Goal: Use online tool/utility: Utilize a website feature to perform a specific function

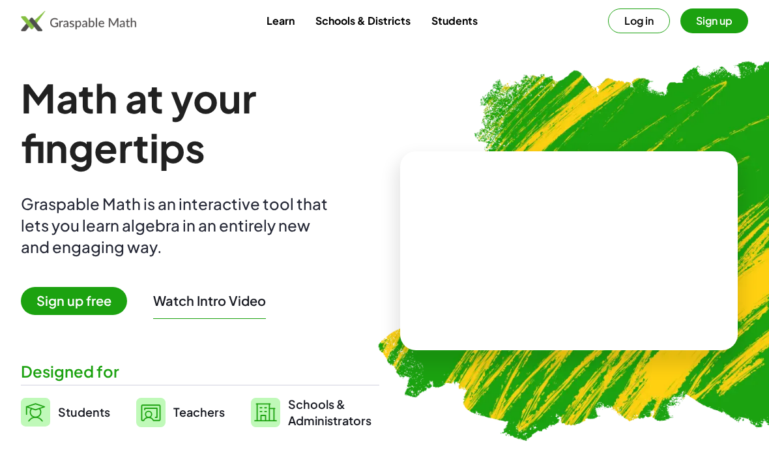
click at [630, 29] on button "Log in" at bounding box center [639, 20] width 62 height 25
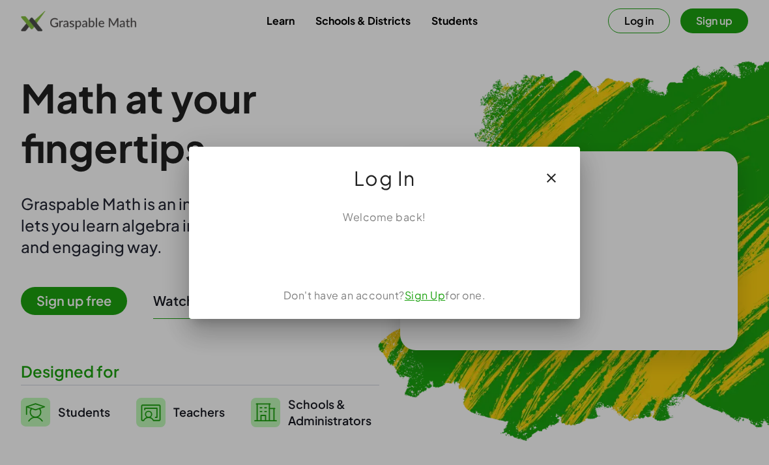
click at [393, 256] on div "ลงชื่อเข้าใช้ด้วย Google เปิดในแท็บใหม่" at bounding box center [384, 253] width 125 height 29
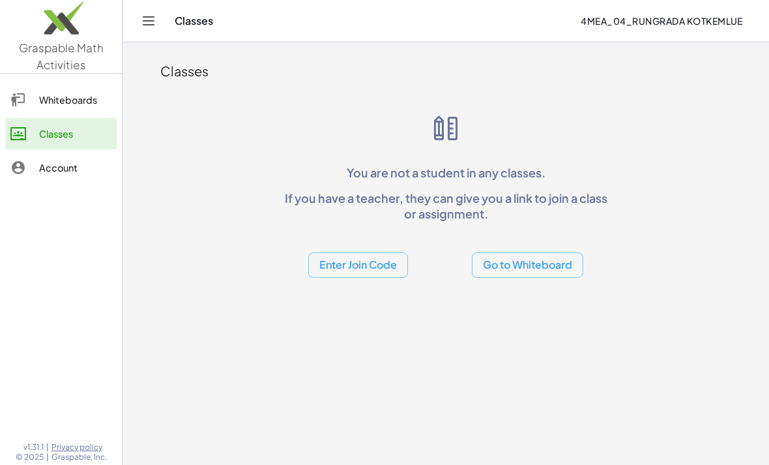
click at [541, 265] on button "Go to Whiteboard" at bounding box center [528, 264] width 112 height 25
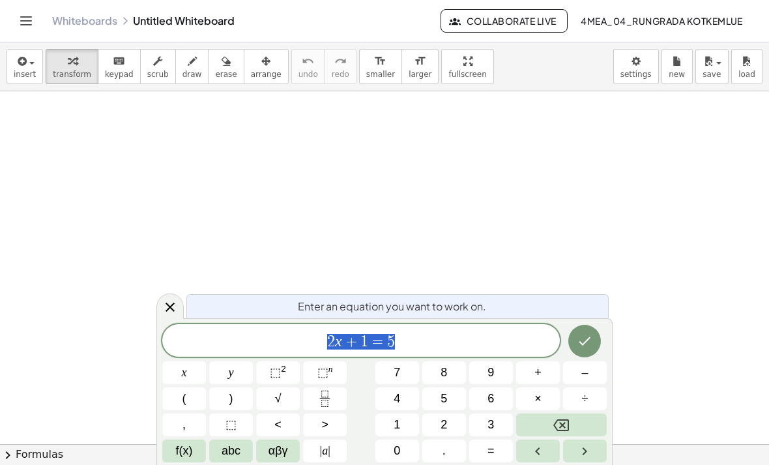
click at [467, 354] on div "2 x + 1 = 5" at bounding box center [361, 340] width 398 height 33
click at [558, 422] on icon "Backspace" at bounding box center [562, 425] width 16 height 16
click at [558, 421] on icon "Backspace" at bounding box center [562, 425] width 16 height 12
click at [559, 416] on button "Backspace" at bounding box center [561, 424] width 91 height 23
click at [558, 416] on button "Backspace" at bounding box center [561, 424] width 91 height 23
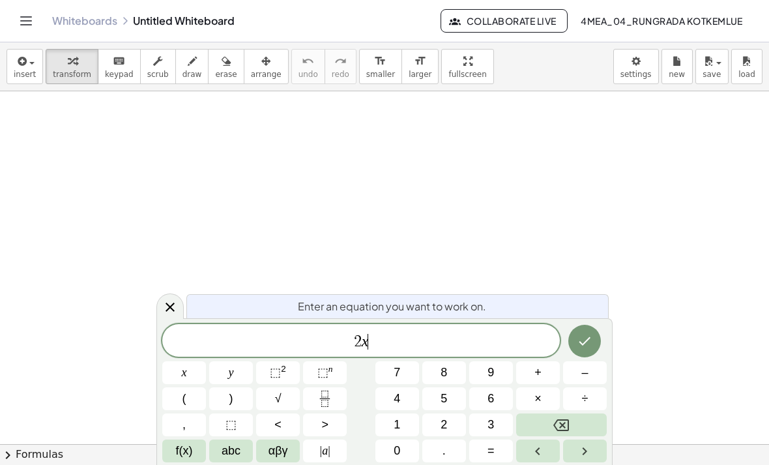
click at [561, 419] on icon "Backspace" at bounding box center [562, 425] width 16 height 12
click at [561, 419] on icon "Backspace" at bounding box center [562, 425] width 16 height 16
click at [557, 417] on icon "Backspace" at bounding box center [562, 425] width 16 height 16
click at [528, 371] on button "+" at bounding box center [538, 372] width 44 height 23
click at [558, 419] on icon "Backspace" at bounding box center [562, 425] width 16 height 16
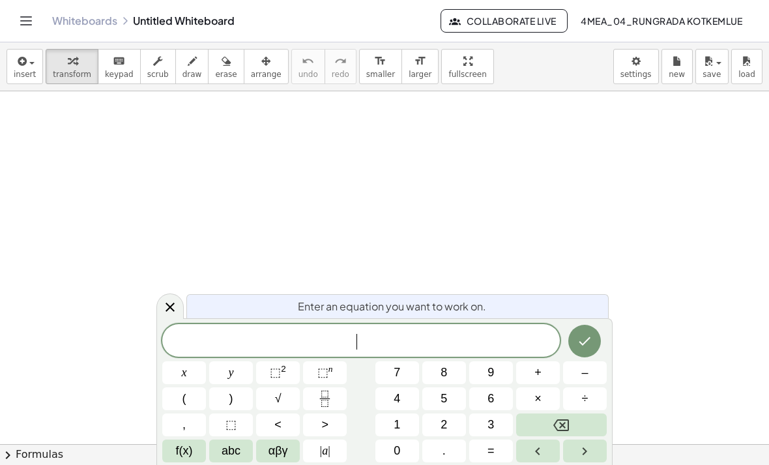
click at [192, 451] on span "f(x)" at bounding box center [184, 451] width 17 height 18
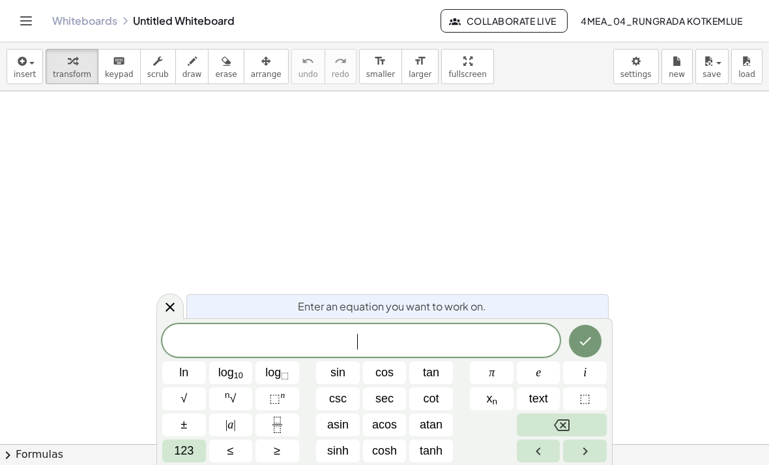
click at [194, 453] on span "123" at bounding box center [184, 451] width 20 height 18
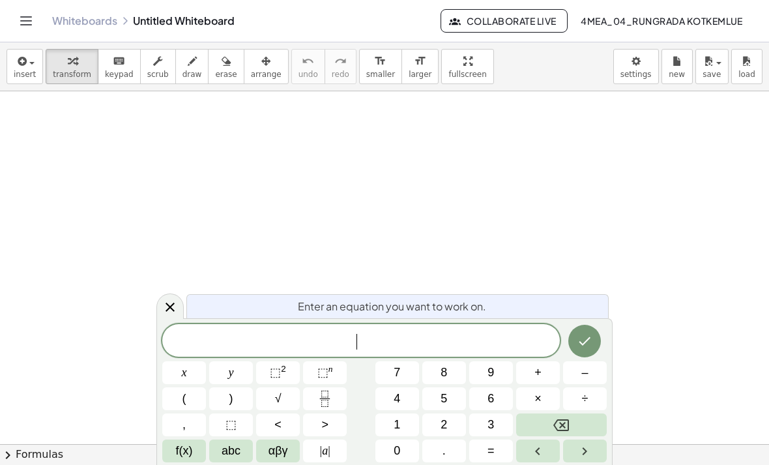
click at [231, 444] on span "abc" at bounding box center [231, 451] width 19 height 18
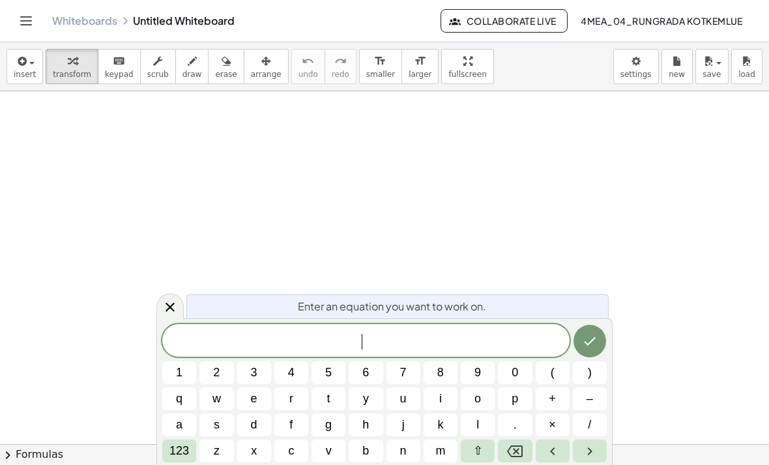
click at [299, 426] on button "f" at bounding box center [292, 424] width 34 height 23
click at [552, 381] on span "(" at bounding box center [553, 373] width 4 height 18
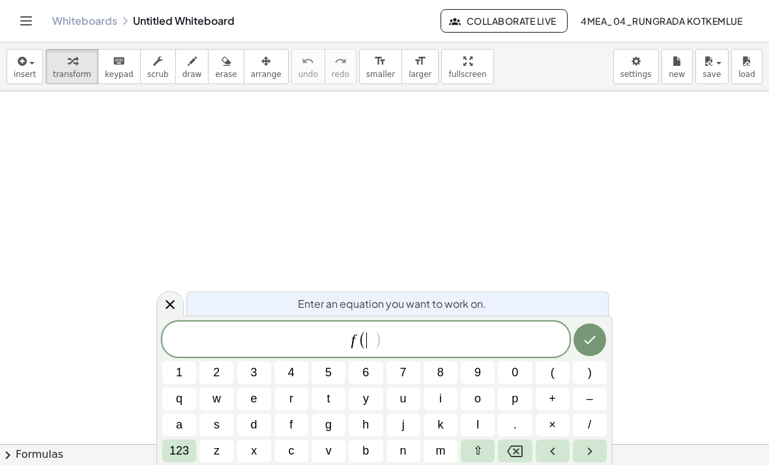
click at [545, 429] on button "×" at bounding box center [553, 424] width 34 height 23
click at [590, 380] on span ")" at bounding box center [590, 373] width 4 height 18
click at [560, 451] on icon "Left arrow" at bounding box center [553, 451] width 16 height 16
click at [559, 450] on icon "Left arrow" at bounding box center [553, 451] width 16 height 16
click at [584, 443] on button "Right arrow" at bounding box center [590, 451] width 34 height 23
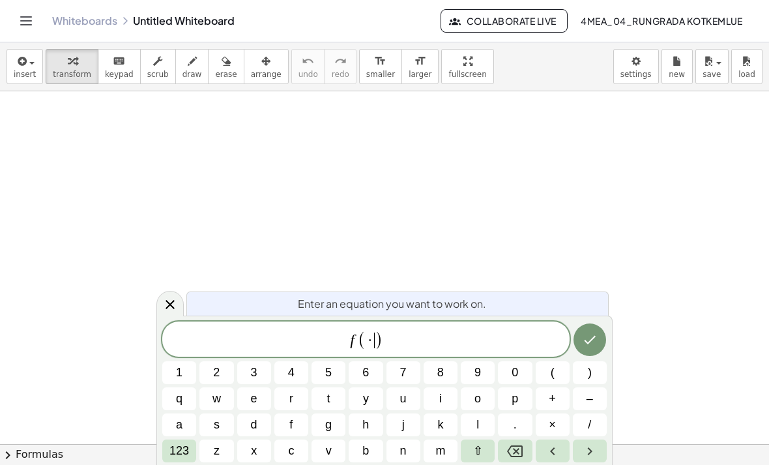
click at [584, 443] on button "Right arrow" at bounding box center [590, 451] width 34 height 23
click at [512, 453] on icon "Backspace" at bounding box center [515, 451] width 16 height 16
click at [248, 445] on button "x" at bounding box center [254, 451] width 34 height 23
click at [582, 372] on button ")" at bounding box center [590, 372] width 34 height 23
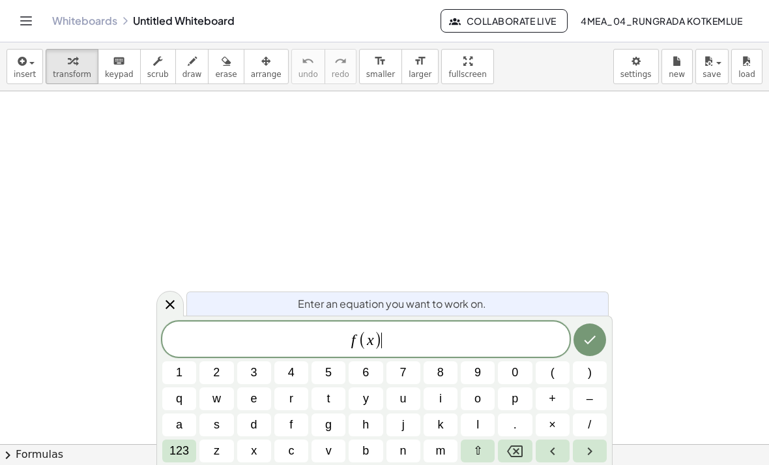
click at [192, 445] on button "123" at bounding box center [179, 451] width 34 height 23
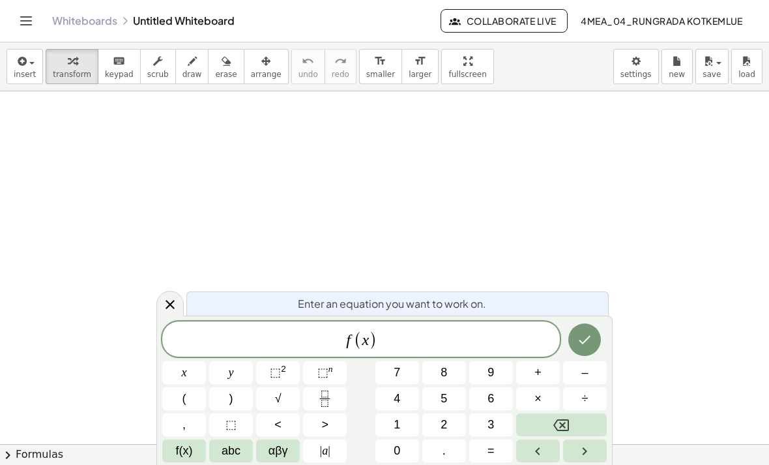
click at [486, 436] on button "3" at bounding box center [492, 424] width 44 height 23
click at [558, 441] on button "Left arrow" at bounding box center [538, 451] width 44 height 23
click at [567, 419] on icon "Backspace" at bounding box center [562, 425] width 16 height 12
click at [505, 346] on span "f ( x ​ 3 )" at bounding box center [361, 340] width 398 height 22
click at [474, 350] on span "f ( x 3 ) ​" at bounding box center [361, 340] width 398 height 22
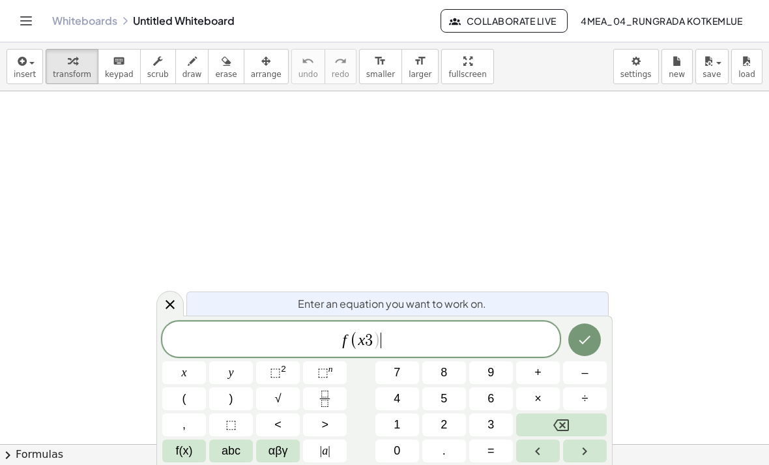
click at [552, 426] on button "Backspace" at bounding box center [561, 424] width 91 height 23
click at [551, 425] on button "Backspace" at bounding box center [561, 424] width 91 height 23
click at [235, 394] on button ")" at bounding box center [231, 398] width 44 height 23
click at [493, 453] on span "=" at bounding box center [491, 451] width 7 height 18
click at [235, 448] on span "abc" at bounding box center [231, 451] width 19 height 18
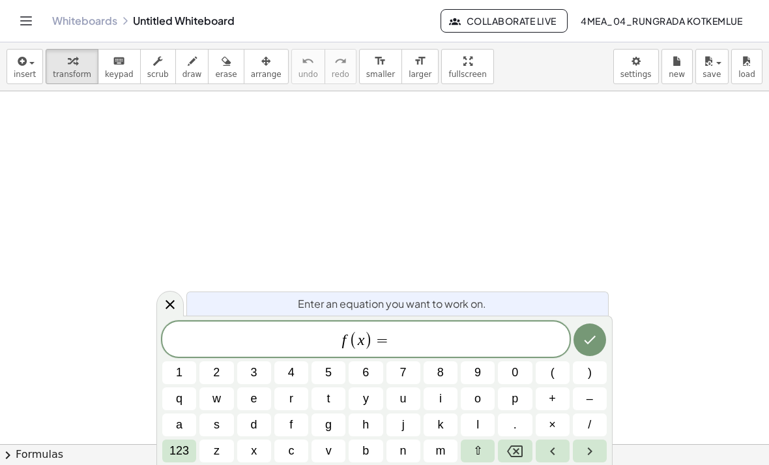
click at [259, 445] on button "x" at bounding box center [254, 451] width 34 height 23
click at [513, 451] on icon "Backspace" at bounding box center [515, 451] width 16 height 16
click at [265, 366] on button "3" at bounding box center [254, 372] width 34 height 23
click at [584, 399] on button "–" at bounding box center [590, 398] width 34 height 23
click at [222, 372] on button "2" at bounding box center [217, 372] width 34 height 23
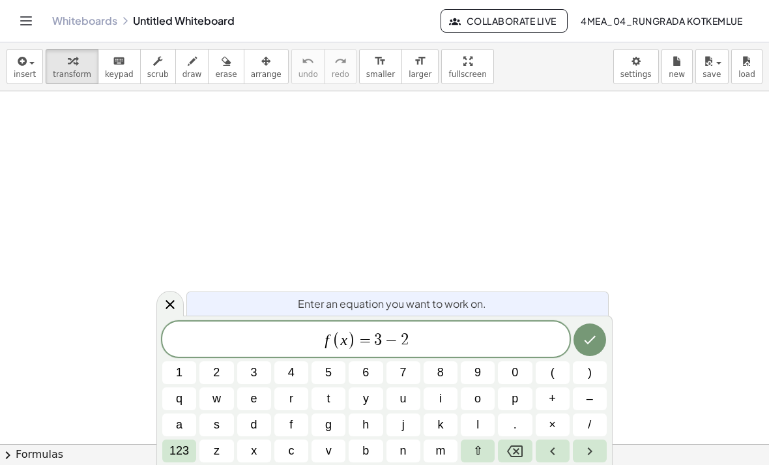
click at [252, 447] on span "x" at bounding box center [254, 451] width 6 height 18
click at [583, 332] on icon "Done" at bounding box center [590, 340] width 16 height 16
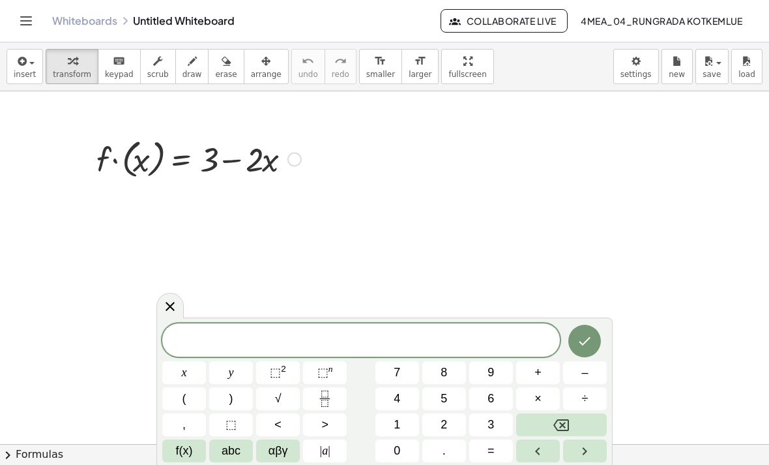
click at [196, 378] on button "x" at bounding box center [184, 372] width 44 height 23
click at [565, 421] on icon "Backspace" at bounding box center [562, 425] width 16 height 16
click at [227, 454] on span "abc" at bounding box center [231, 451] width 19 height 18
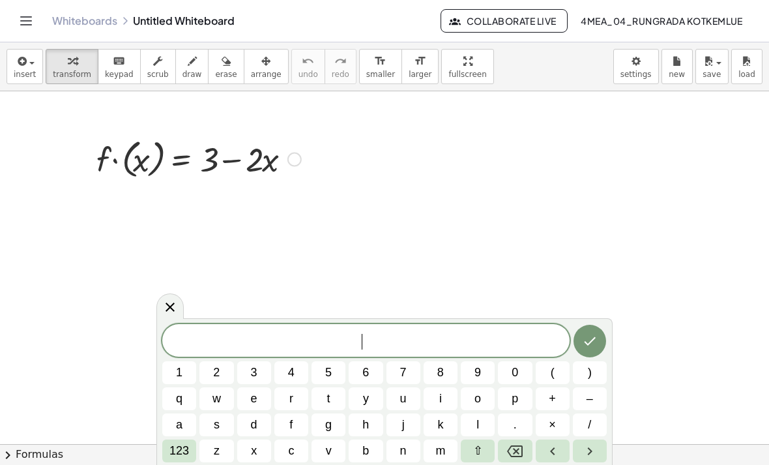
click at [313, 422] on button "g" at bounding box center [329, 424] width 34 height 23
click at [518, 442] on button "Backspace" at bounding box center [515, 451] width 34 height 23
click at [282, 422] on button "f" at bounding box center [292, 424] width 34 height 23
click at [548, 355] on div "f ​" at bounding box center [366, 340] width 408 height 33
click at [546, 370] on button "(" at bounding box center [553, 372] width 34 height 23
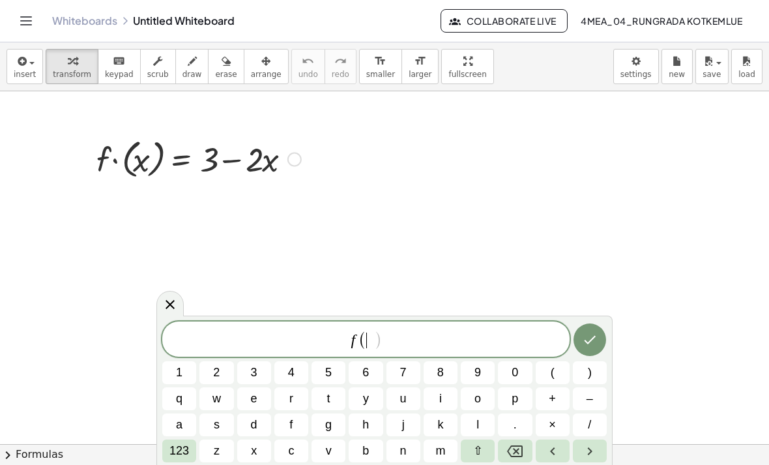
click at [258, 453] on button "x" at bounding box center [254, 451] width 34 height 23
click at [590, 355] on button "Done" at bounding box center [590, 339] width 33 height 33
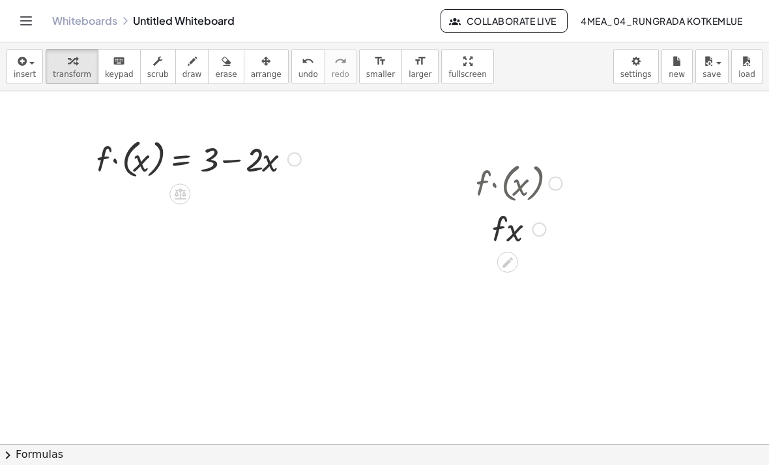
click at [539, 189] on div at bounding box center [519, 182] width 99 height 48
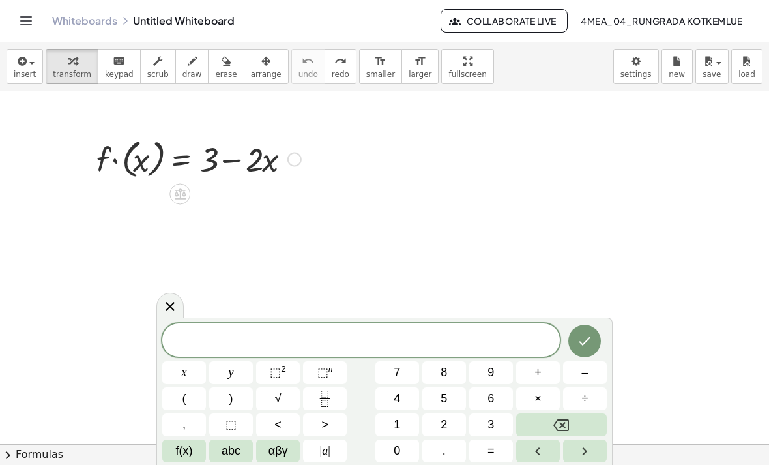
click at [224, 445] on span "abc" at bounding box center [231, 451] width 19 height 18
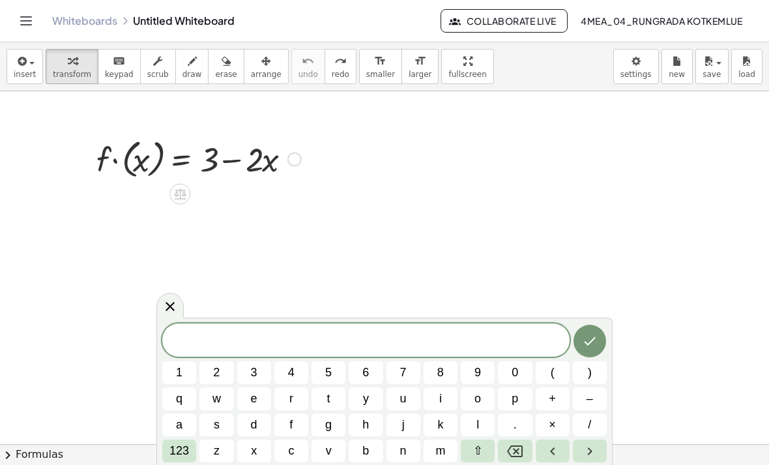
click at [300, 421] on button "f" at bounding box center [292, 424] width 34 height 23
click at [556, 371] on button "(" at bounding box center [553, 372] width 34 height 23
click at [217, 375] on span "2" at bounding box center [216, 373] width 7 height 18
click at [593, 372] on button ")" at bounding box center [590, 372] width 34 height 23
click at [592, 372] on button ")" at bounding box center [590, 372] width 34 height 23
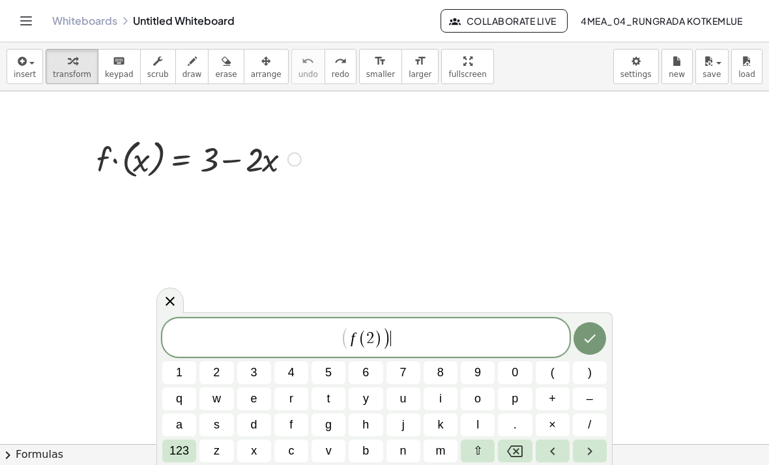
click at [524, 435] on button "." at bounding box center [515, 424] width 34 height 23
click at [520, 445] on icon "Backspace" at bounding box center [515, 451] width 16 height 16
click at [520, 444] on icon "Backspace" at bounding box center [515, 451] width 16 height 16
click at [597, 346] on icon "Done" at bounding box center [590, 340] width 16 height 16
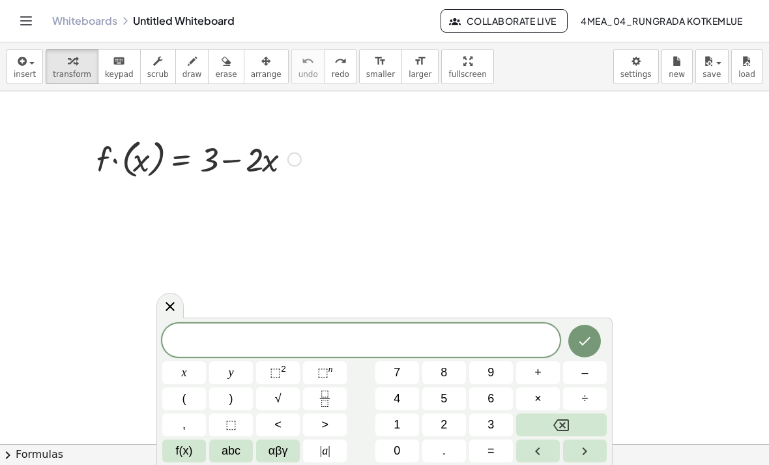
click at [227, 440] on button "abc" at bounding box center [231, 451] width 44 height 23
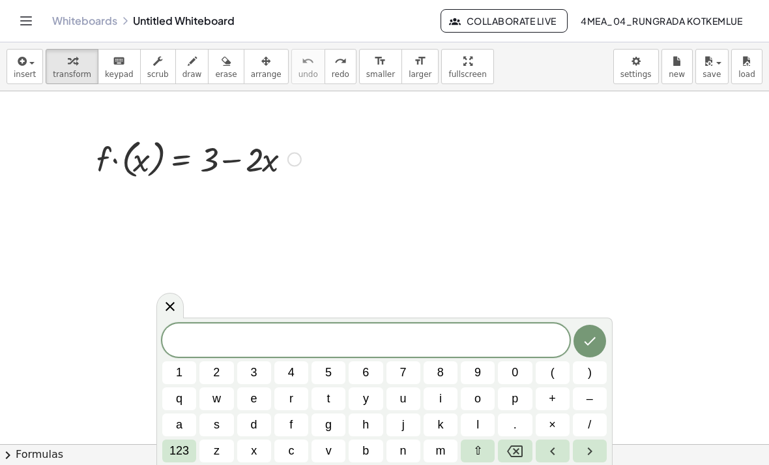
click at [289, 424] on button "f" at bounding box center [292, 424] width 34 height 23
click at [184, 450] on span "123" at bounding box center [180, 451] width 20 height 18
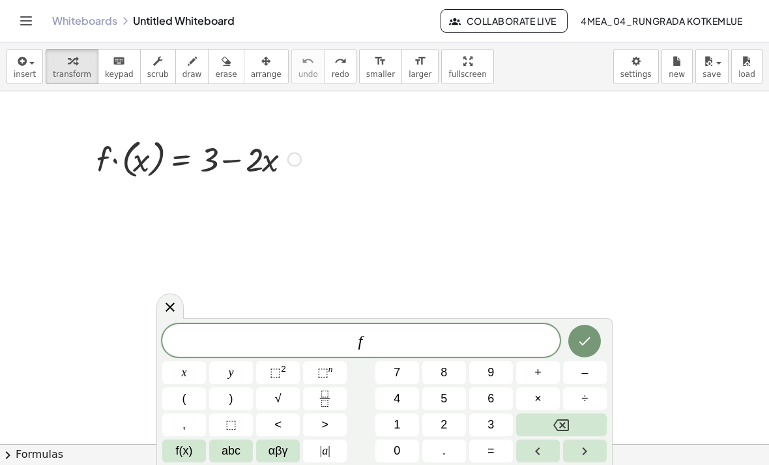
click at [191, 451] on span "f(x)" at bounding box center [184, 451] width 17 height 18
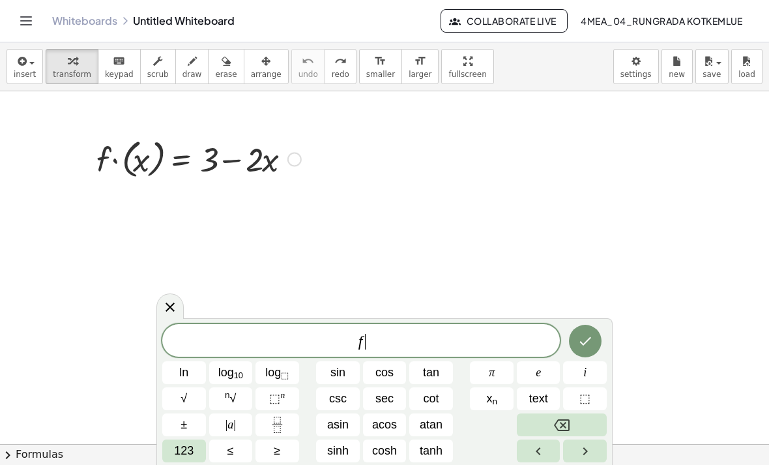
click at [191, 442] on span "123" at bounding box center [184, 451] width 20 height 18
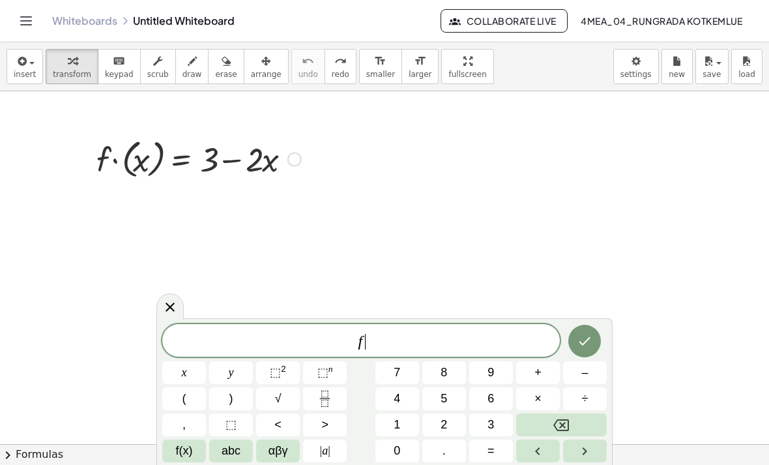
click at [199, 396] on button "(" at bounding box center [184, 398] width 44 height 23
click at [441, 426] on span "2" at bounding box center [444, 425] width 7 height 18
click at [228, 390] on button ")" at bounding box center [231, 398] width 44 height 23
click at [591, 340] on icon "Done" at bounding box center [585, 340] width 16 height 16
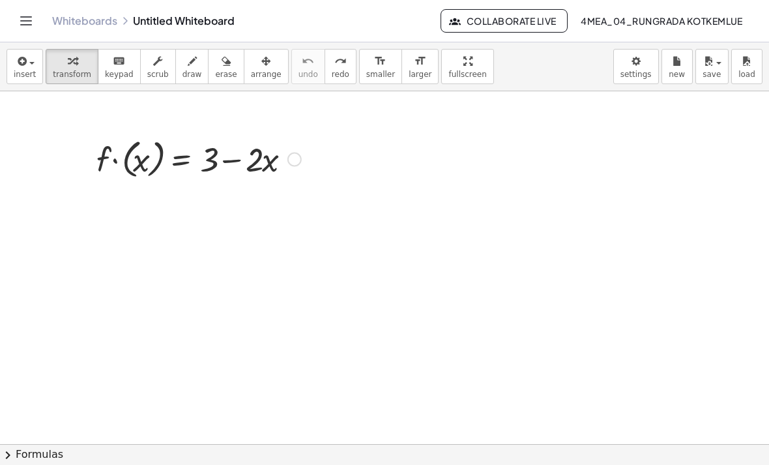
click at [26, 72] on span "insert" at bounding box center [25, 74] width 22 height 9
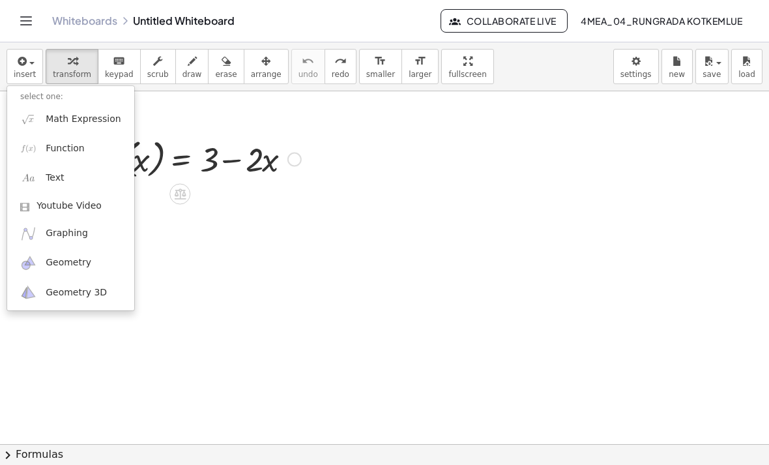
click at [496, 154] on div at bounding box center [384, 232] width 769 height 465
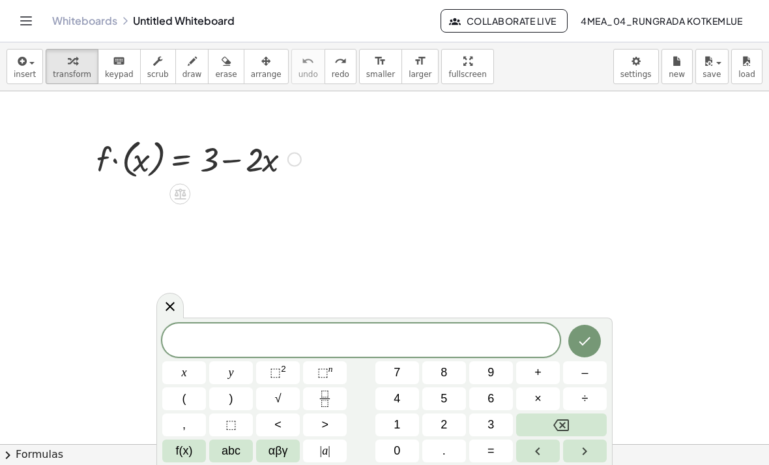
click at [186, 374] on span "x" at bounding box center [184, 373] width 5 height 18
click at [590, 368] on button "–" at bounding box center [585, 372] width 44 height 23
click at [444, 395] on span "5" at bounding box center [444, 399] width 7 height 18
click at [598, 332] on button "Done" at bounding box center [585, 341] width 33 height 33
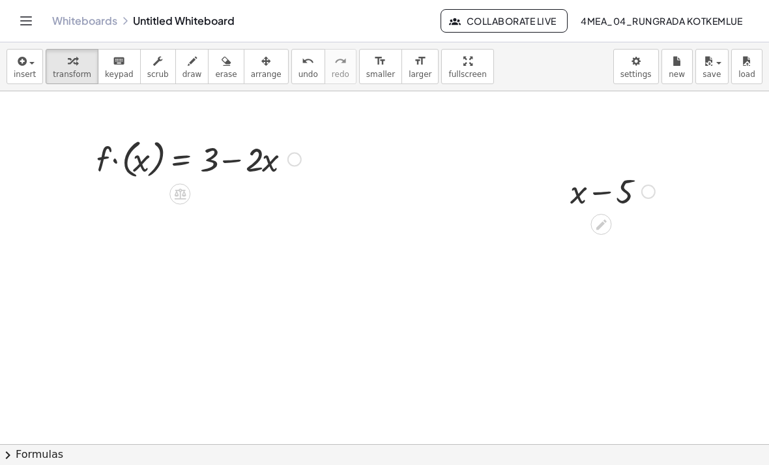
click at [600, 211] on div at bounding box center [613, 190] width 98 height 44
click at [593, 228] on div at bounding box center [601, 224] width 21 height 21
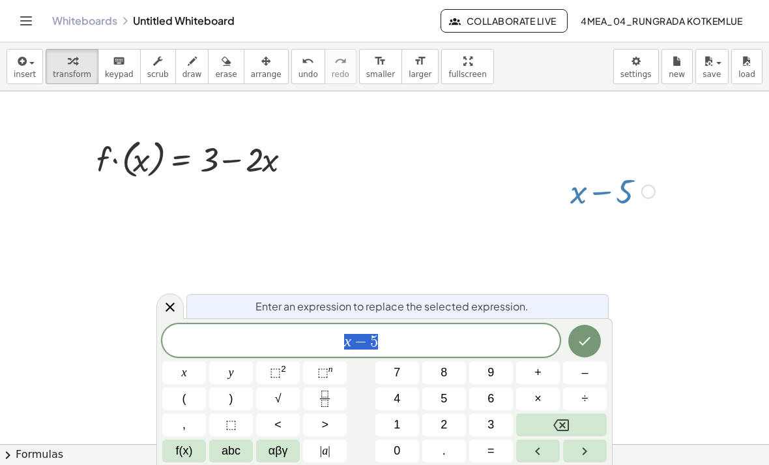
click at [553, 424] on button "Backspace" at bounding box center [561, 424] width 91 height 23
click at [560, 422] on icon "Backspace" at bounding box center [562, 425] width 16 height 16
click at [243, 456] on button "abc" at bounding box center [231, 451] width 44 height 23
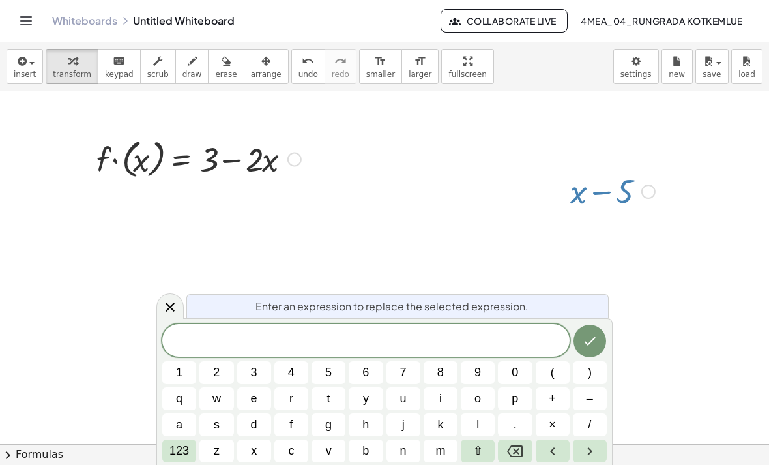
click at [286, 417] on button "f" at bounding box center [292, 424] width 34 height 23
click at [187, 450] on span "123" at bounding box center [180, 451] width 20 height 18
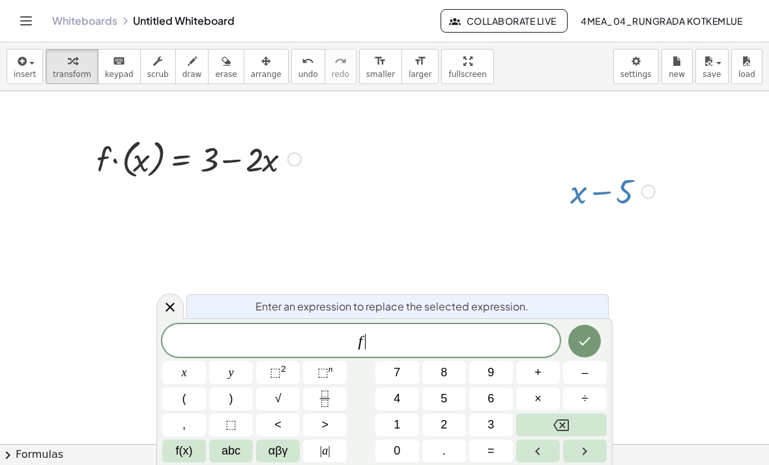
click at [188, 396] on button "(" at bounding box center [184, 398] width 44 height 23
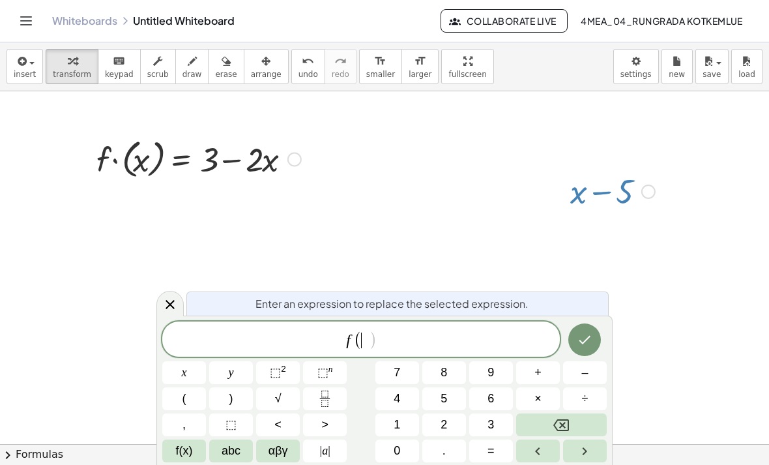
click at [445, 426] on span "2" at bounding box center [444, 425] width 7 height 18
click at [228, 396] on button ")" at bounding box center [231, 398] width 44 height 23
click at [590, 346] on icon "Done" at bounding box center [585, 340] width 16 height 16
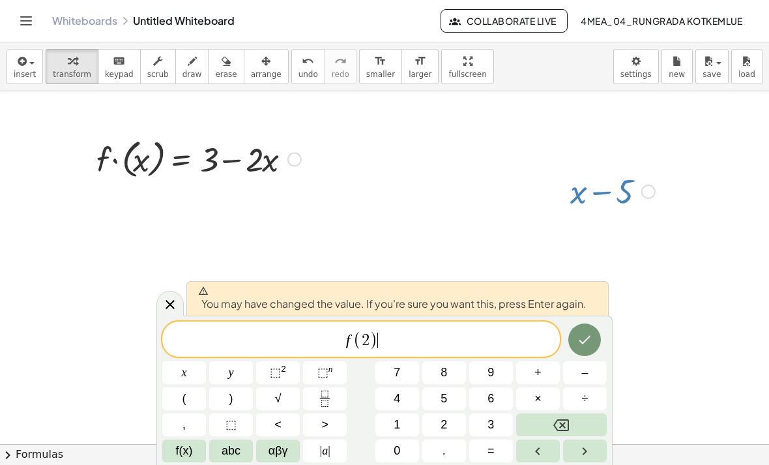
click at [580, 350] on button "Done" at bounding box center [585, 339] width 33 height 33
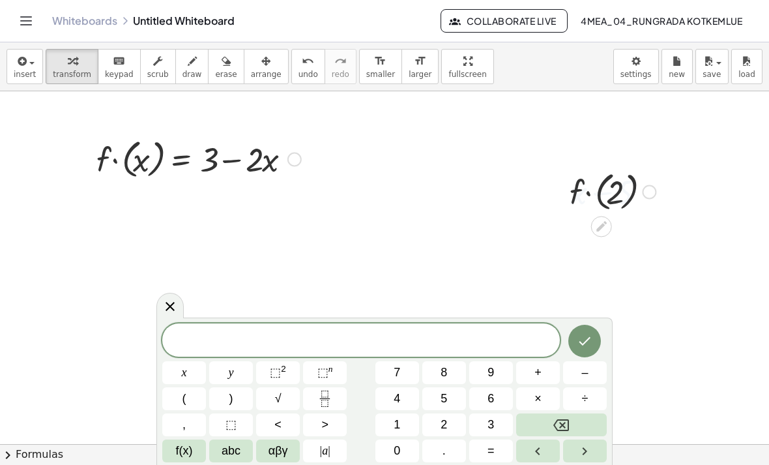
click at [576, 340] on button "Done" at bounding box center [585, 341] width 33 height 33
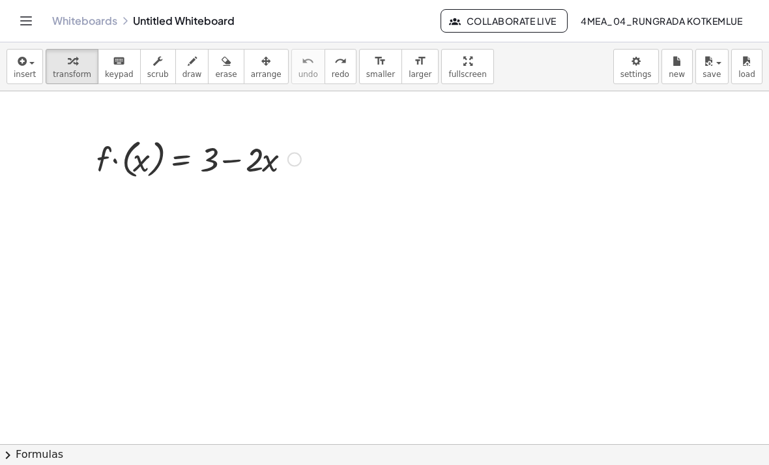
click at [722, 2] on div "Whiteboards Untitled Whiteboard Collaborate Live 4MEA_04_Rungrada Kotkemlue" at bounding box center [385, 21] width 738 height 42
click at [30, 78] on span "insert" at bounding box center [25, 74] width 22 height 9
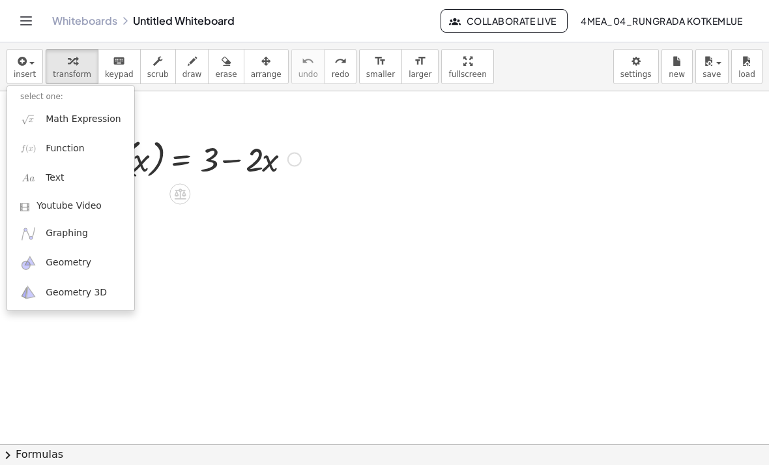
click at [557, 167] on div at bounding box center [384, 232] width 769 height 465
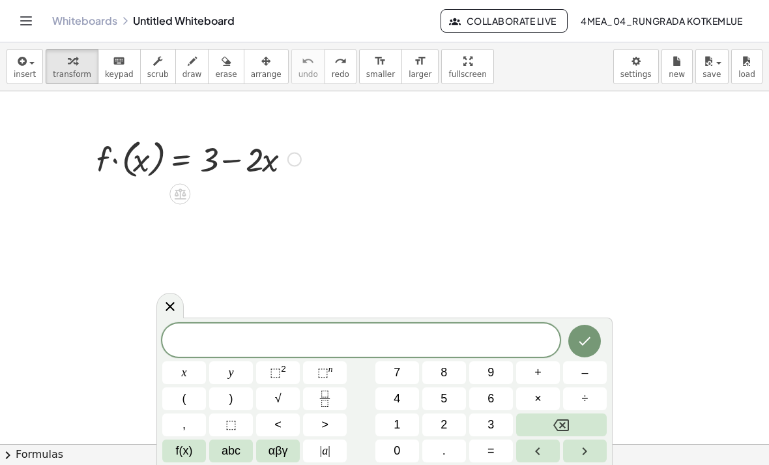
click at [180, 370] on button "x" at bounding box center [184, 372] width 44 height 23
click at [576, 372] on button "–" at bounding box center [585, 372] width 44 height 23
click at [448, 387] on button "5" at bounding box center [445, 398] width 44 height 23
click at [579, 335] on icon "Done" at bounding box center [585, 341] width 16 height 16
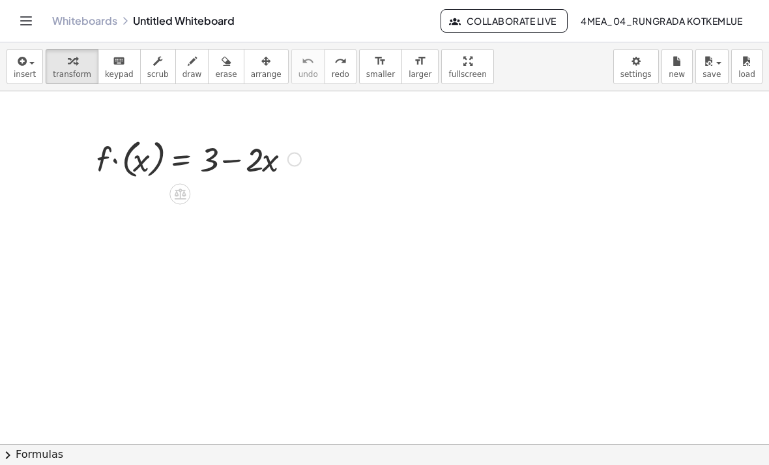
click at [16, 62] on icon "button" at bounding box center [21, 61] width 12 height 16
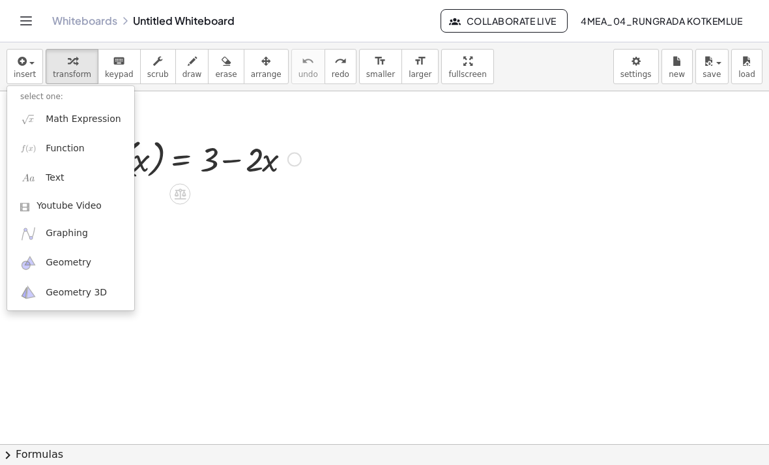
click at [557, 168] on div at bounding box center [384, 232] width 769 height 465
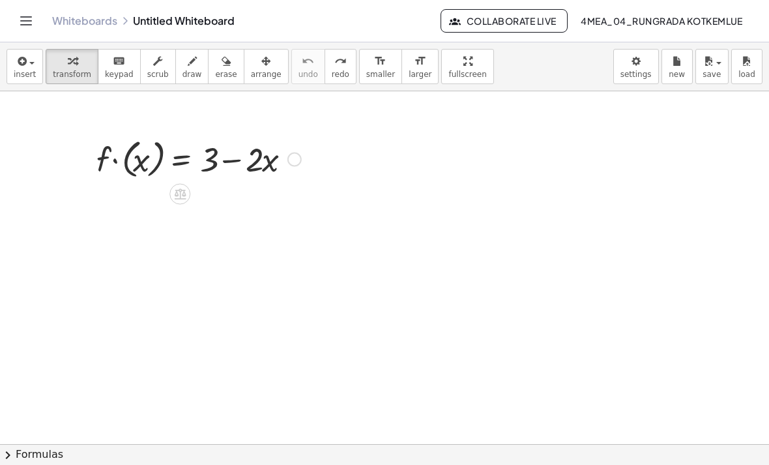
click at [29, 71] on span "insert" at bounding box center [25, 74] width 22 height 9
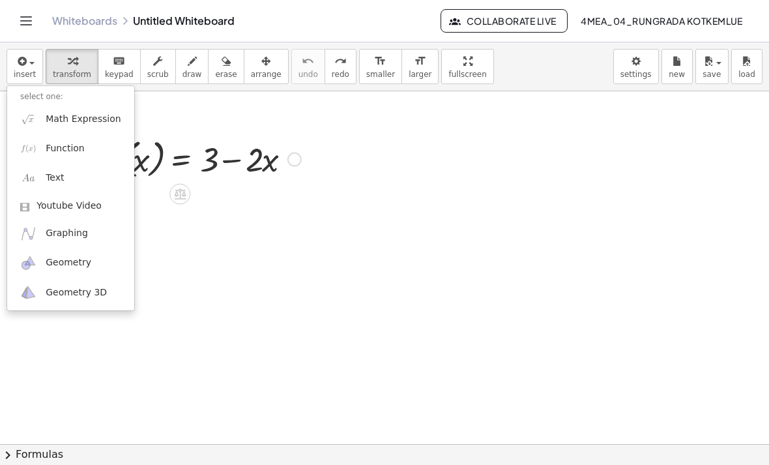
click at [540, 164] on div at bounding box center [384, 232] width 769 height 465
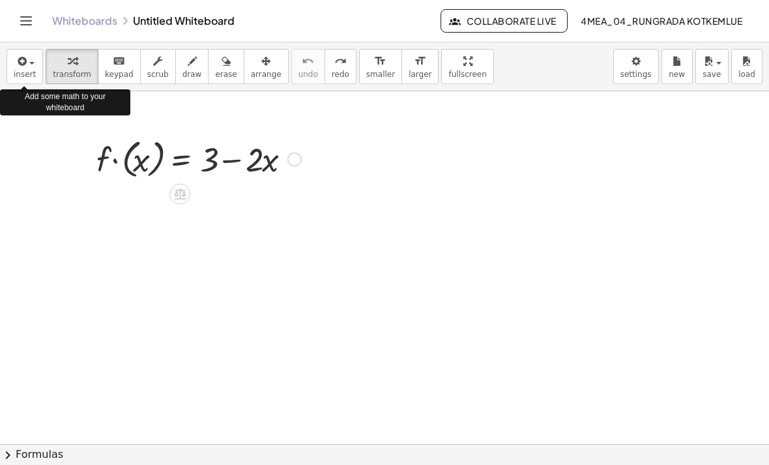
click at [15, 78] on span "insert" at bounding box center [25, 74] width 22 height 9
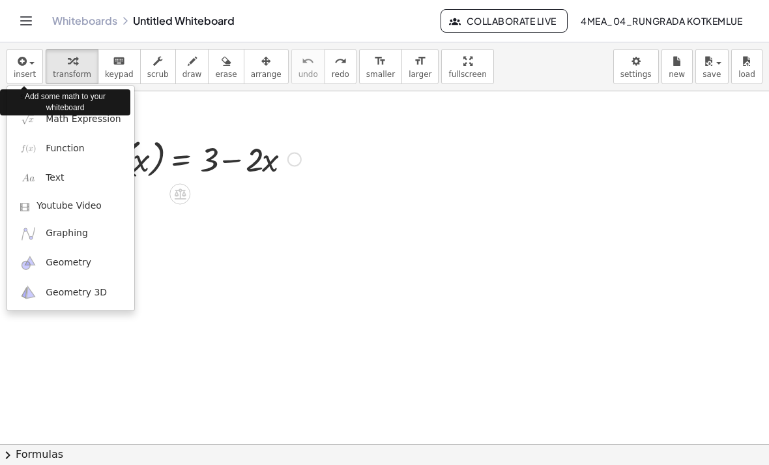
click at [100, 151] on link "Function" at bounding box center [70, 148] width 127 height 29
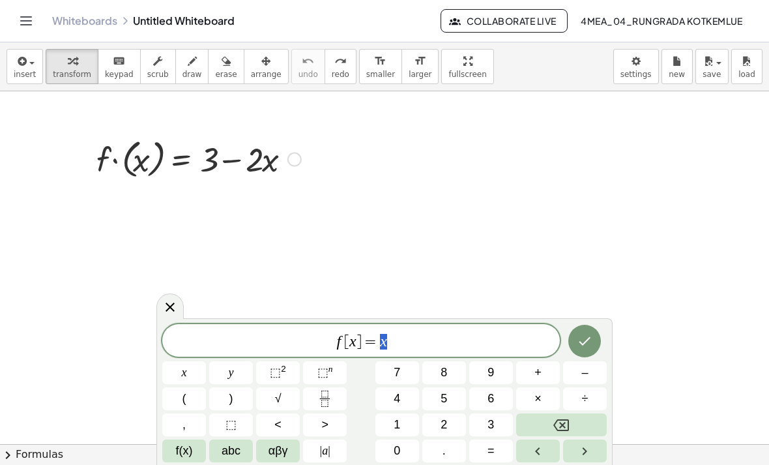
click at [590, 368] on button "–" at bounding box center [585, 372] width 44 height 23
click at [550, 423] on button "Backspace" at bounding box center [561, 424] width 91 height 23
click at [187, 375] on button "x" at bounding box center [184, 372] width 44 height 23
click at [583, 363] on button "–" at bounding box center [585, 372] width 44 height 23
click at [447, 393] on span "5" at bounding box center [444, 399] width 7 height 18
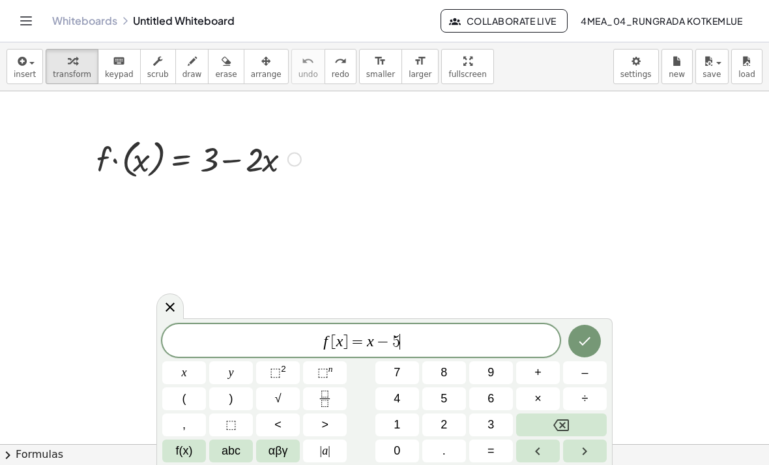
click at [590, 340] on icon "Done" at bounding box center [585, 341] width 16 height 16
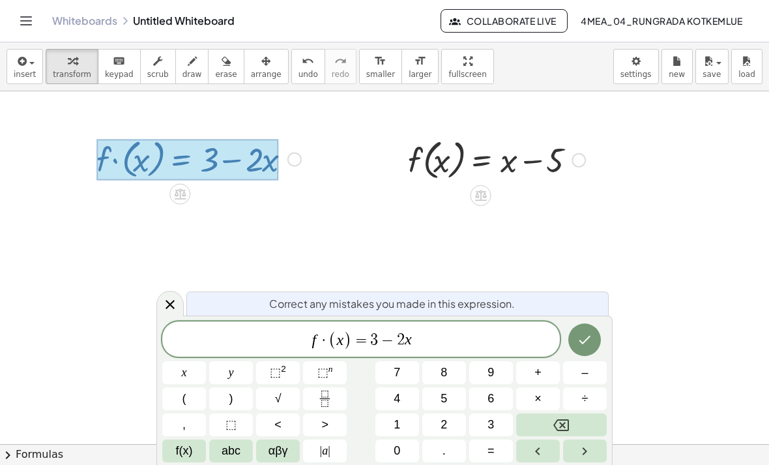
click at [451, 342] on span "f · ( x ) = 3 − 2 x" at bounding box center [361, 340] width 398 height 22
click at [568, 422] on icon "Backspace" at bounding box center [562, 425] width 16 height 16
click at [561, 421] on icon "Backspace" at bounding box center [562, 425] width 16 height 16
click at [563, 421] on icon "Backspace" at bounding box center [562, 425] width 16 height 16
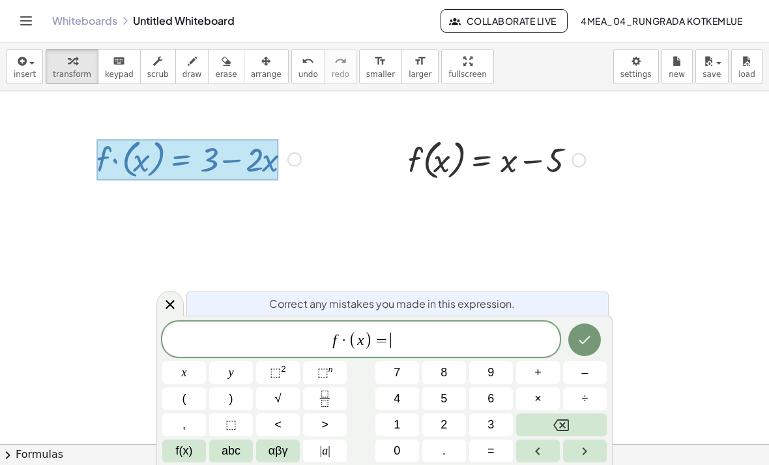
click at [546, 418] on button "Backspace" at bounding box center [561, 424] width 91 height 23
click at [179, 366] on button "x" at bounding box center [184, 372] width 44 height 23
click at [541, 424] on button "Backspace" at bounding box center [561, 424] width 91 height 23
click at [483, 445] on button "=" at bounding box center [492, 451] width 44 height 23
click at [345, 333] on span "·" at bounding box center [344, 341] width 9 height 16
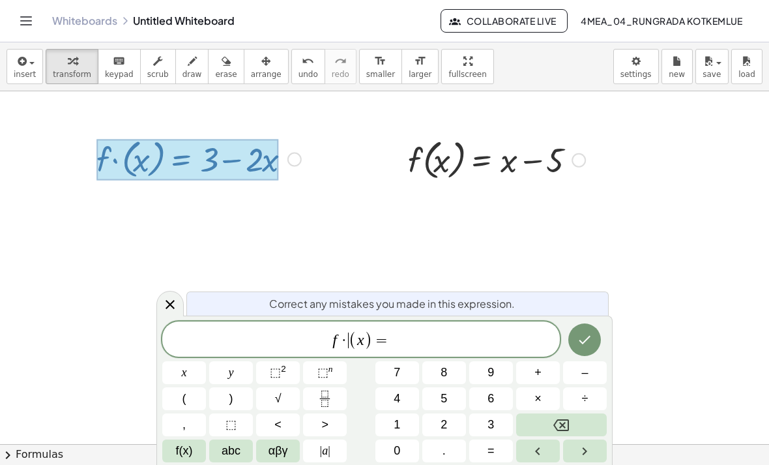
click at [485, 336] on span "f · ​ ( x ) =" at bounding box center [361, 340] width 398 height 22
click at [183, 368] on span "x" at bounding box center [184, 373] width 5 height 18
click at [413, 426] on button "1" at bounding box center [398, 424] width 44 height 23
click at [550, 428] on button "Backspace" at bounding box center [561, 424] width 91 height 23
click at [580, 379] on button "–" at bounding box center [585, 372] width 44 height 23
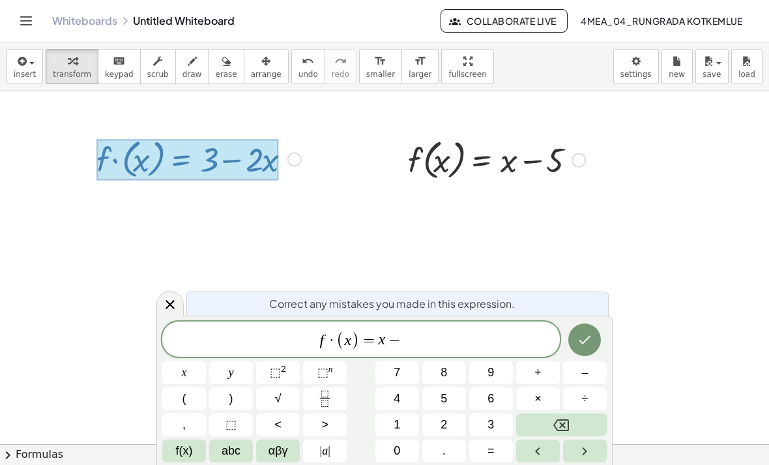
click at [460, 393] on button "5" at bounding box center [445, 398] width 44 height 23
click at [588, 336] on icon "Done" at bounding box center [585, 340] width 16 height 16
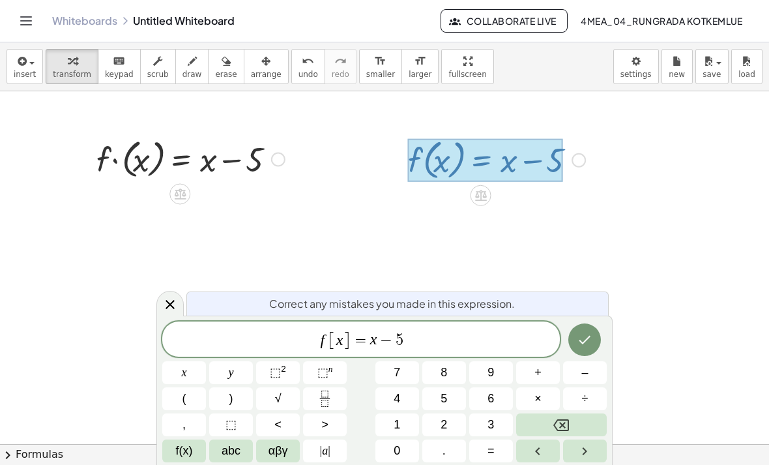
click at [435, 333] on span "f [ x ] = x − 5" at bounding box center [361, 340] width 398 height 22
click at [567, 419] on icon "Backspace" at bounding box center [562, 425] width 16 height 16
click at [567, 413] on div "f [ x ] = x − ​ x y ⬚ 2 ⬚ n 7 8 9 + – ( ) √ 4 5 6 × ÷ , ⬚ < > 1 2 3 f(x) abc αβ…" at bounding box center [384, 391] width 445 height 141
click at [561, 415] on button "Backspace" at bounding box center [561, 424] width 91 height 23
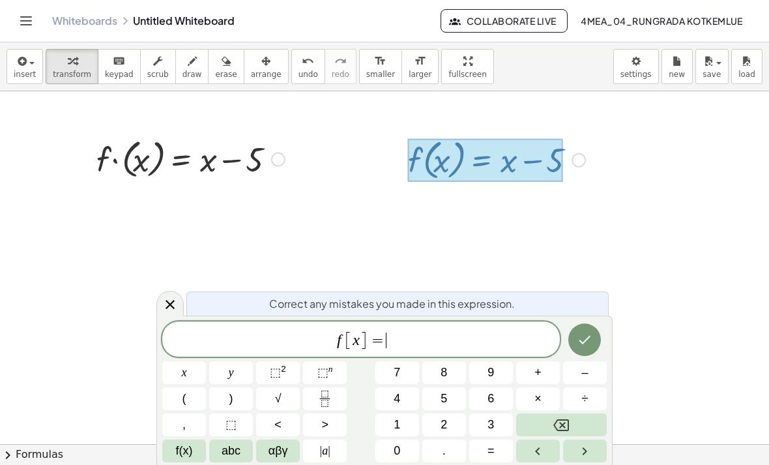
click at [561, 417] on icon "Backspace" at bounding box center [562, 425] width 16 height 16
click at [557, 415] on button "Backspace" at bounding box center [561, 424] width 91 height 23
click at [556, 415] on button "Backspace" at bounding box center [561, 424] width 91 height 23
click at [228, 396] on button ")" at bounding box center [231, 398] width 44 height 23
click at [573, 416] on button "Backspace" at bounding box center [561, 424] width 91 height 23
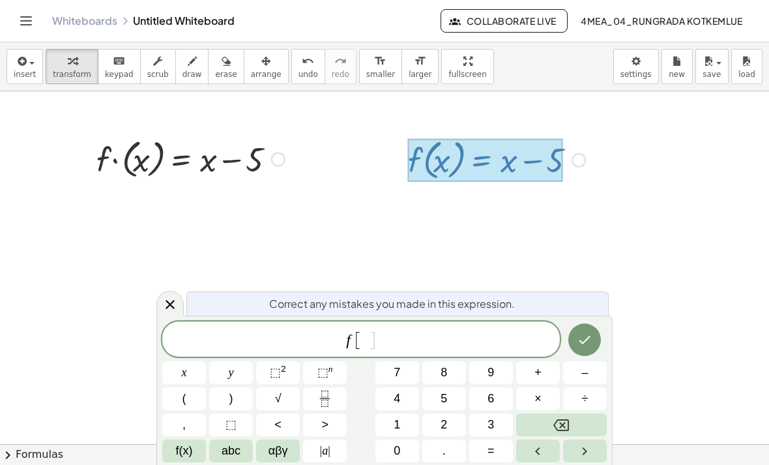
click at [435, 423] on button "2" at bounding box center [445, 424] width 44 height 23
click at [199, 450] on button "f(x)" at bounding box center [184, 451] width 44 height 23
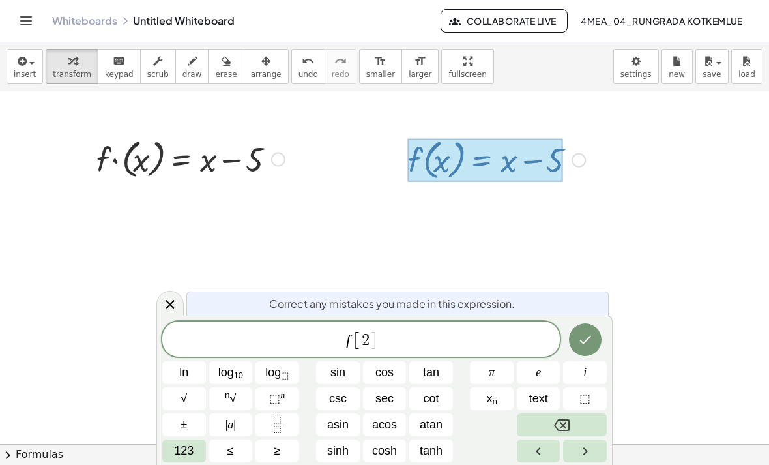
click at [202, 448] on button "123" at bounding box center [184, 451] width 44 height 23
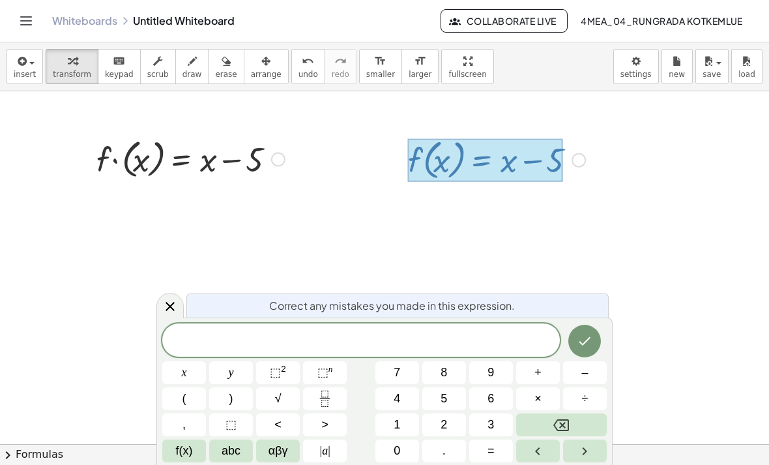
click at [439, 348] on span at bounding box center [361, 341] width 398 height 20
click at [187, 447] on span "f(x)" at bounding box center [184, 451] width 17 height 18
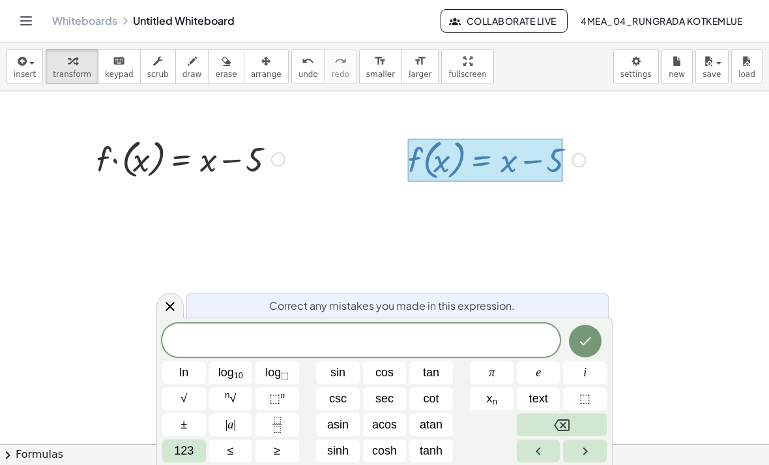
click at [32, 62] on span "button" at bounding box center [31, 63] width 5 height 3
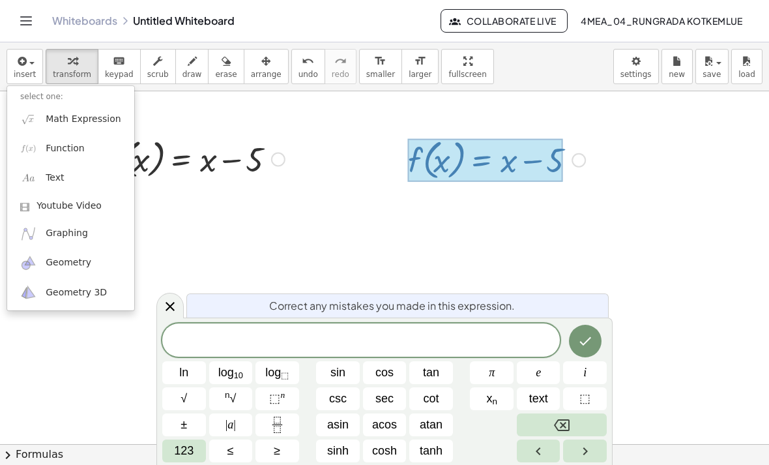
click at [79, 124] on span "Math Expression" at bounding box center [83, 119] width 75 height 13
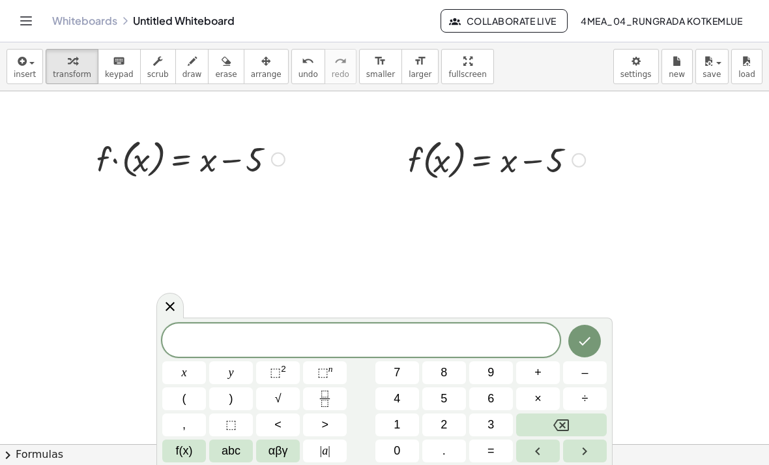
click at [195, 376] on button "x" at bounding box center [184, 372] width 44 height 23
click at [495, 449] on span "=" at bounding box center [491, 451] width 7 height 18
click at [456, 420] on button "2" at bounding box center [445, 424] width 44 height 23
click at [586, 342] on icon "Done" at bounding box center [586, 341] width 12 height 8
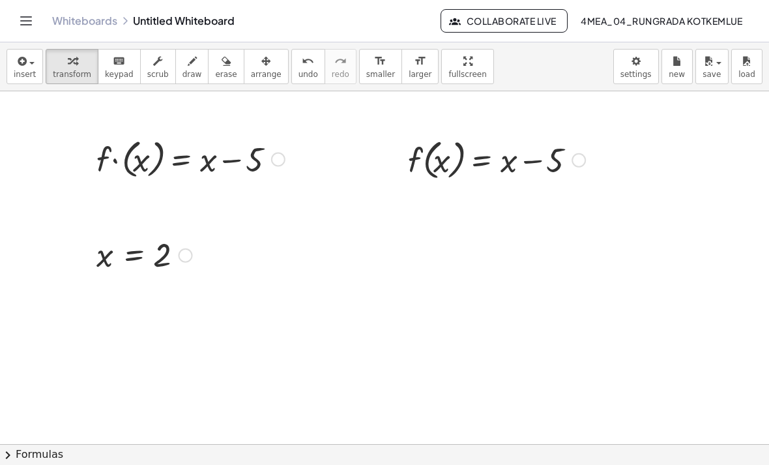
click at [13, 76] on button "insert" at bounding box center [25, 66] width 37 height 35
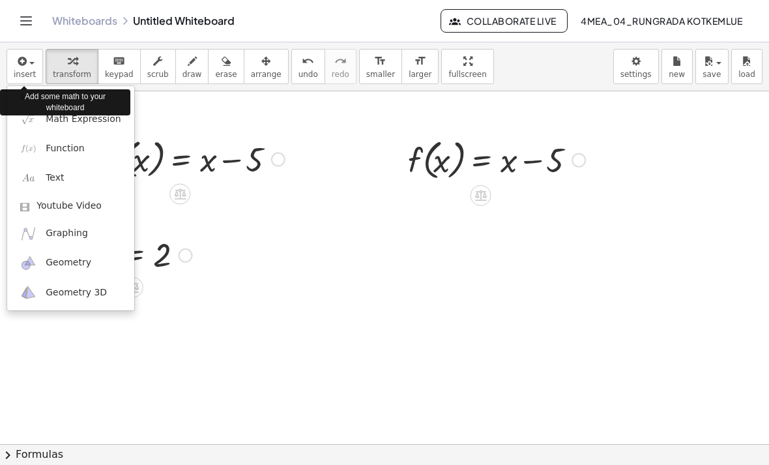
click at [68, 123] on span "Math Expression" at bounding box center [83, 119] width 75 height 13
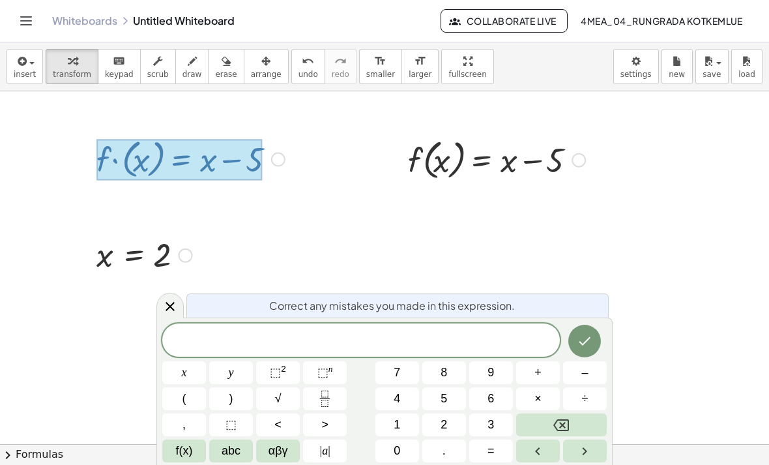
click at [40, 71] on button "insert" at bounding box center [25, 66] width 37 height 35
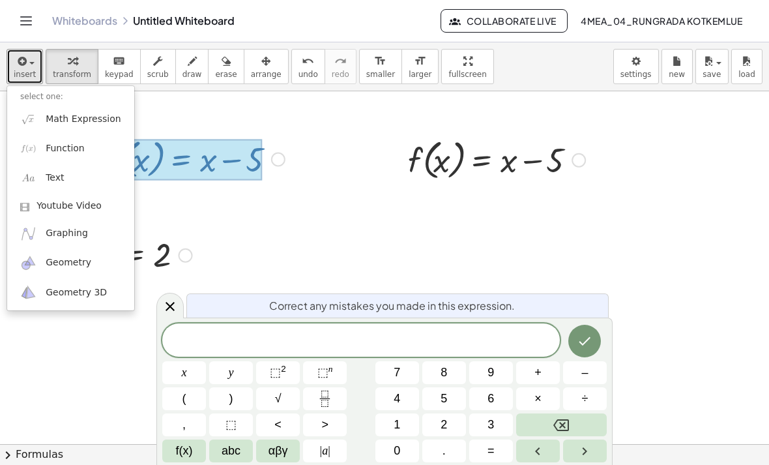
click at [326, 327] on div at bounding box center [361, 339] width 398 height 33
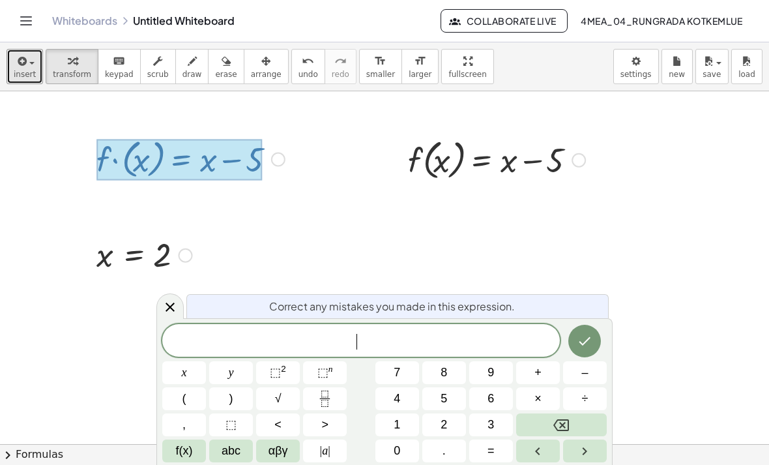
click at [200, 443] on button "f(x)" at bounding box center [184, 451] width 44 height 23
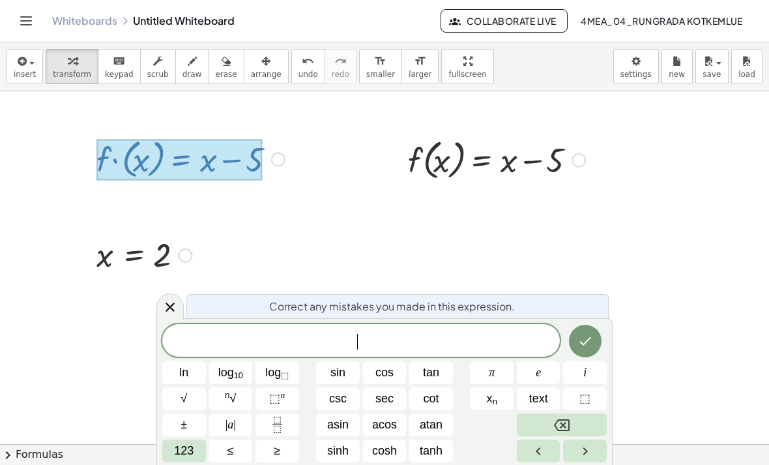
click at [21, 65] on icon "button" at bounding box center [21, 61] width 12 height 16
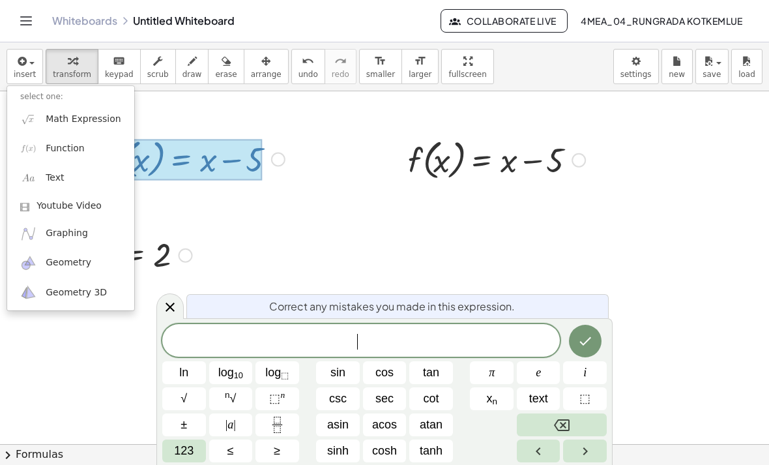
click at [67, 157] on link "Function" at bounding box center [70, 148] width 127 height 29
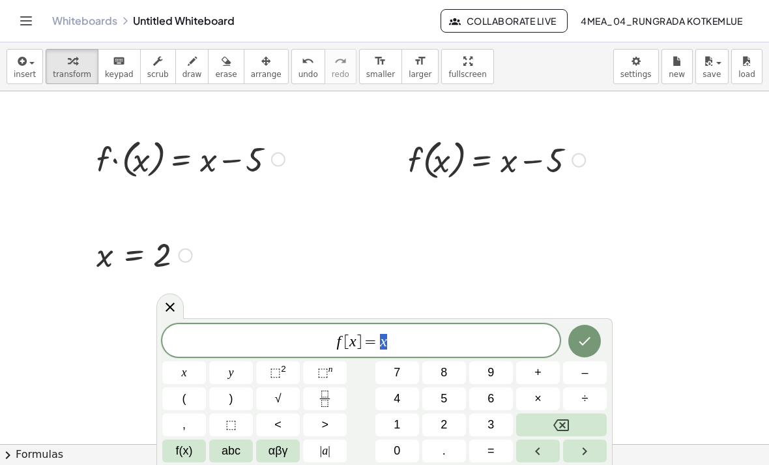
click at [587, 338] on icon "Done" at bounding box center [585, 341] width 16 height 16
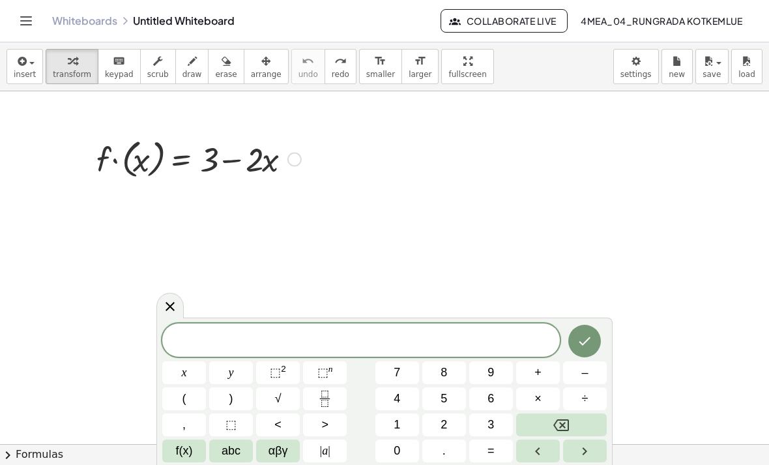
click at [164, 308] on icon at bounding box center [170, 307] width 16 height 16
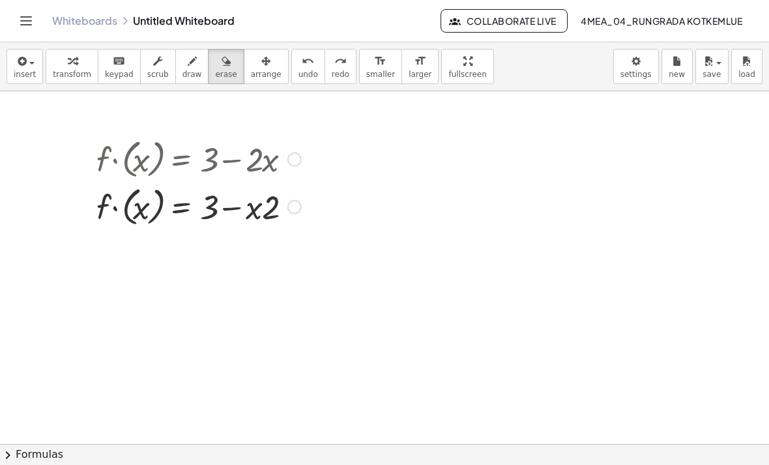
click at [306, 50] on button "undo undo" at bounding box center [308, 66] width 34 height 35
click at [29, 29] on button "Toggle navigation" at bounding box center [26, 20] width 21 height 21
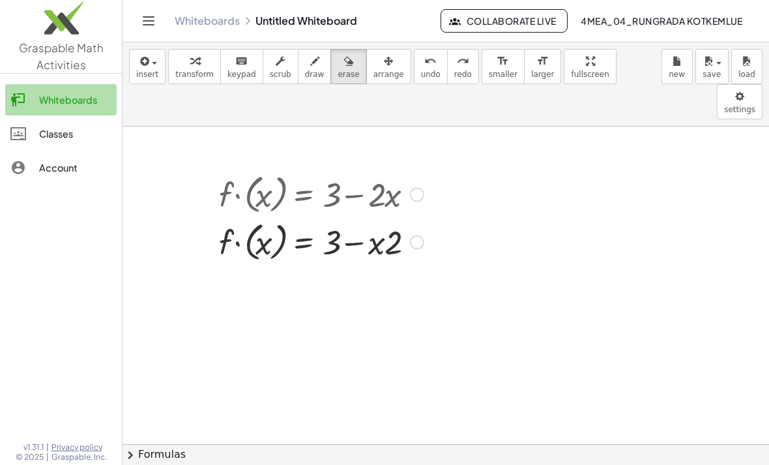
click at [62, 95] on div "Whiteboards" at bounding box center [75, 100] width 72 height 16
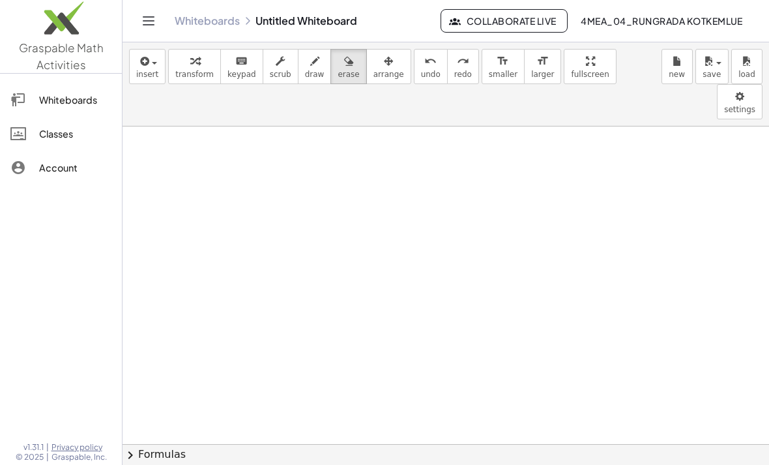
click at [150, 67] on div "button" at bounding box center [147, 61] width 22 height 16
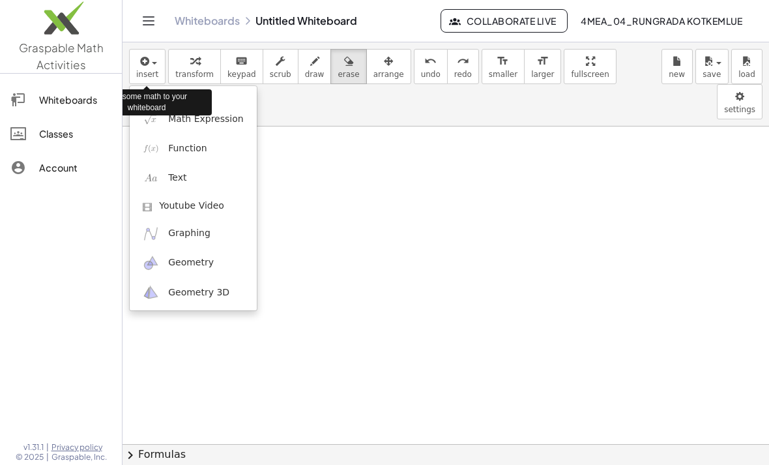
click at [219, 138] on link "Function" at bounding box center [193, 148] width 127 height 29
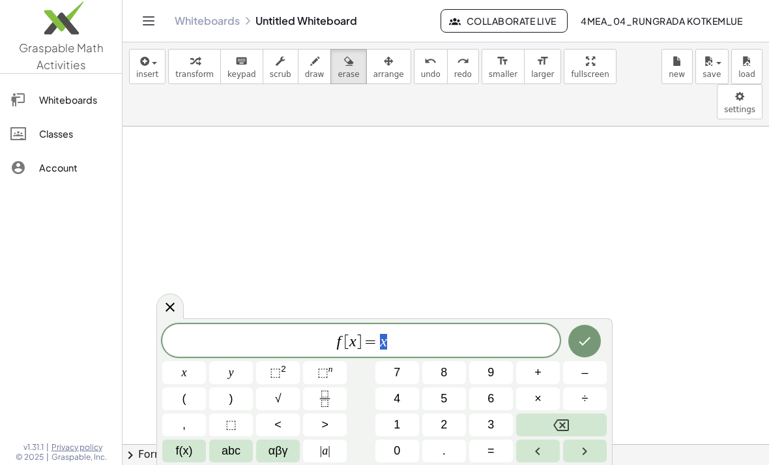
click at [194, 379] on button "x" at bounding box center [184, 372] width 44 height 23
click at [588, 371] on span "–" at bounding box center [585, 373] width 7 height 18
click at [436, 400] on button "5" at bounding box center [445, 398] width 44 height 23
click at [571, 335] on button "Done" at bounding box center [585, 341] width 33 height 33
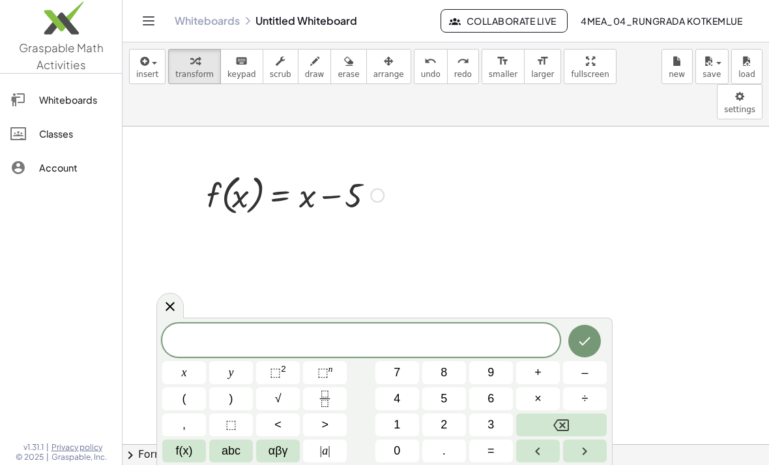
click at [133, 59] on button "insert" at bounding box center [147, 66] width 37 height 35
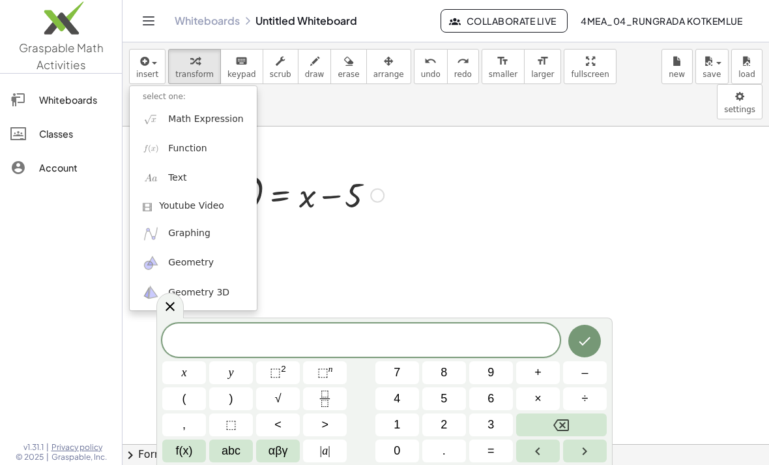
click at [517, 163] on div at bounding box center [384, 232] width 769 height 465
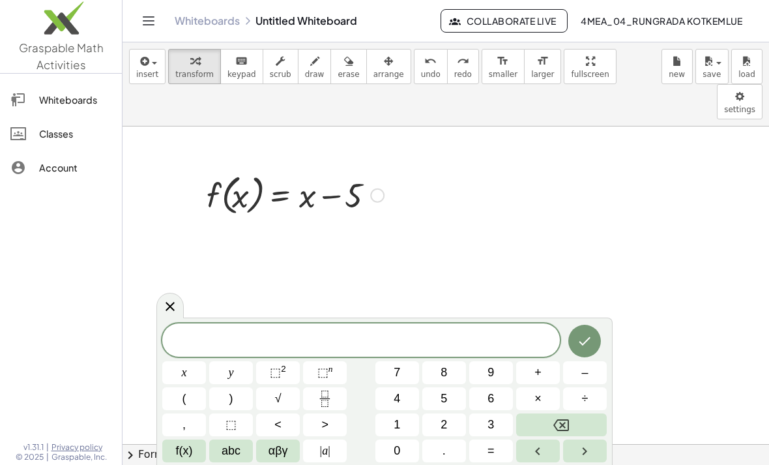
click at [143, 71] on span "insert" at bounding box center [147, 74] width 22 height 9
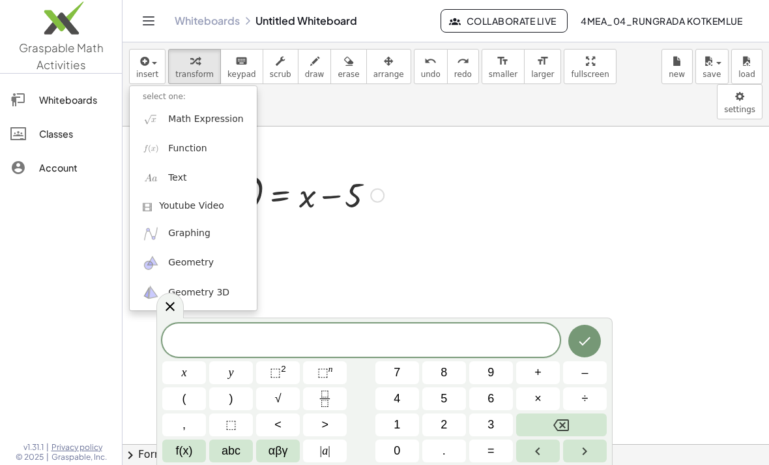
click at [202, 151] on span "Function" at bounding box center [187, 148] width 39 height 13
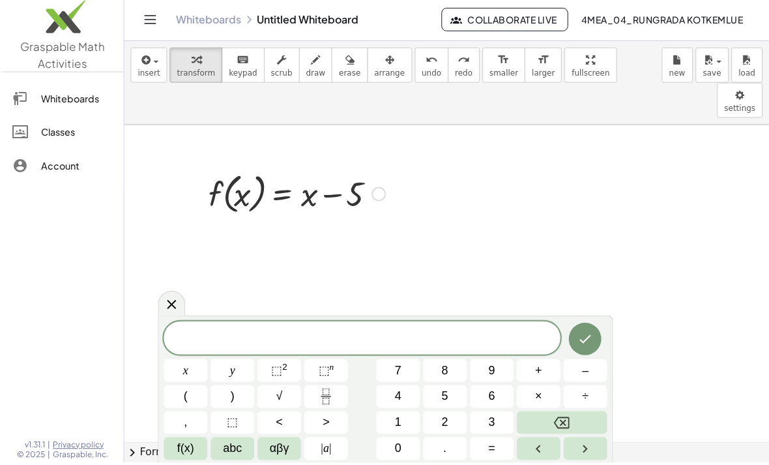
scroll to position [33, 0]
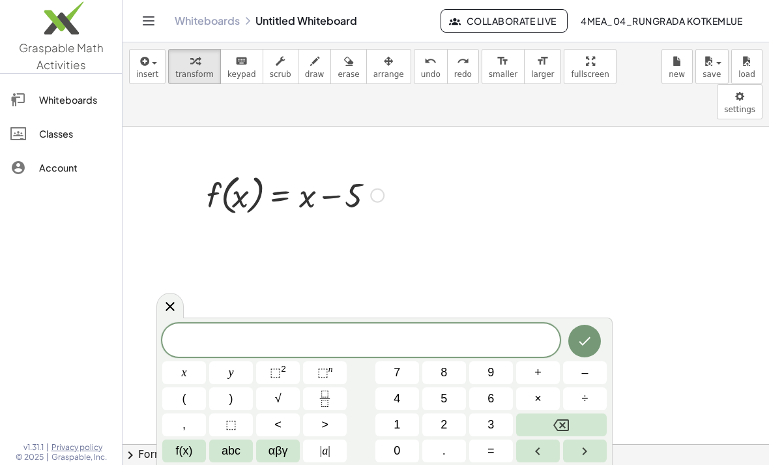
click at [148, 37] on div "Whiteboards Untitled Whiteboard Collaborate Live 4MEA_04_Rungrada Kotkemlue" at bounding box center [446, 21] width 616 height 42
click at [160, 306] on div at bounding box center [170, 305] width 27 height 25
click at [151, 49] on button "insert" at bounding box center [147, 66] width 37 height 35
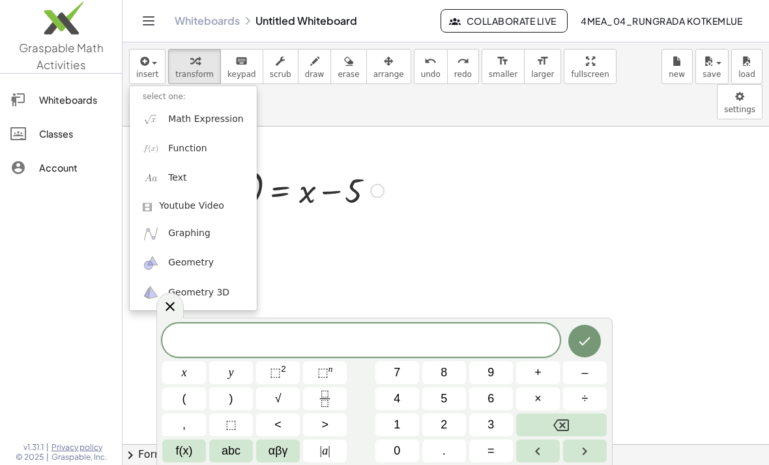
click at [198, 142] on span "Function" at bounding box center [187, 148] width 39 height 13
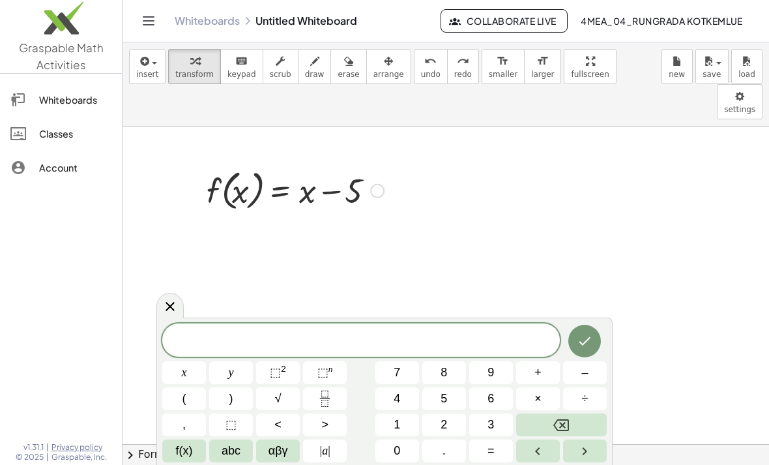
click at [181, 301] on div at bounding box center [170, 305] width 27 height 25
click at [167, 314] on icon at bounding box center [170, 307] width 16 height 16
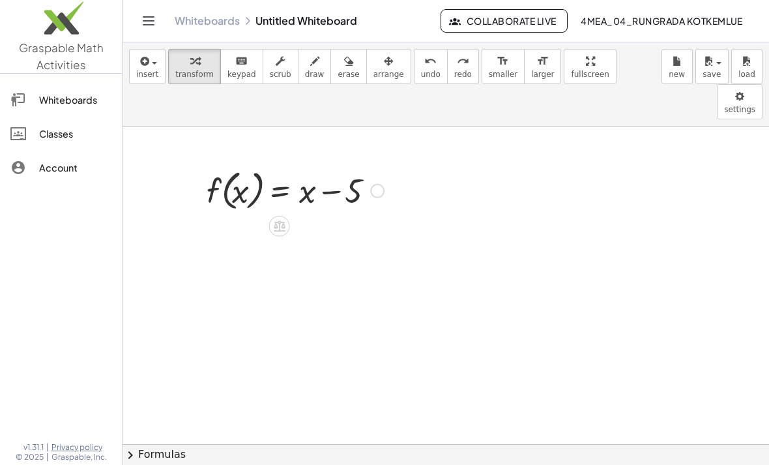
scroll to position [0, 0]
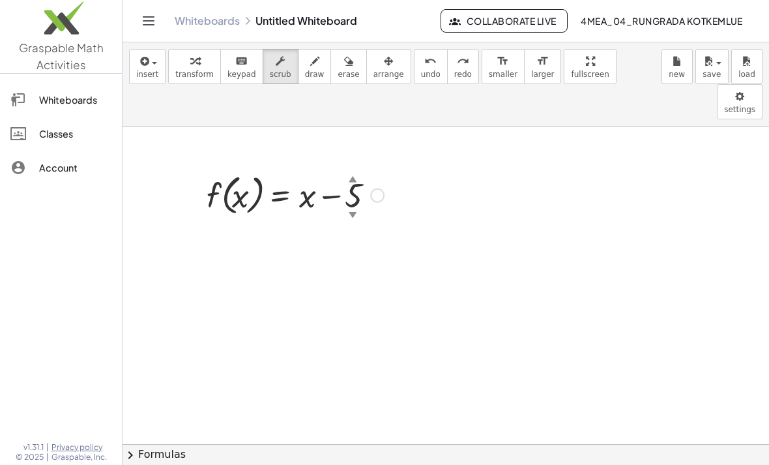
click at [145, 49] on button "insert" at bounding box center [147, 66] width 37 height 35
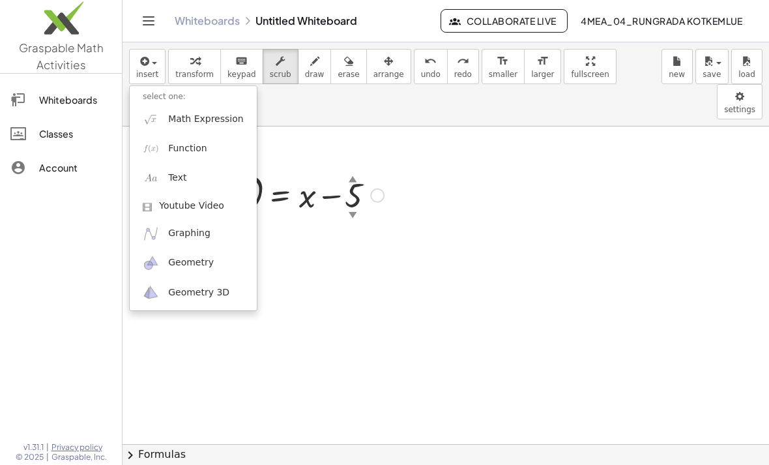
click at [207, 134] on link "Function" at bounding box center [193, 148] width 127 height 29
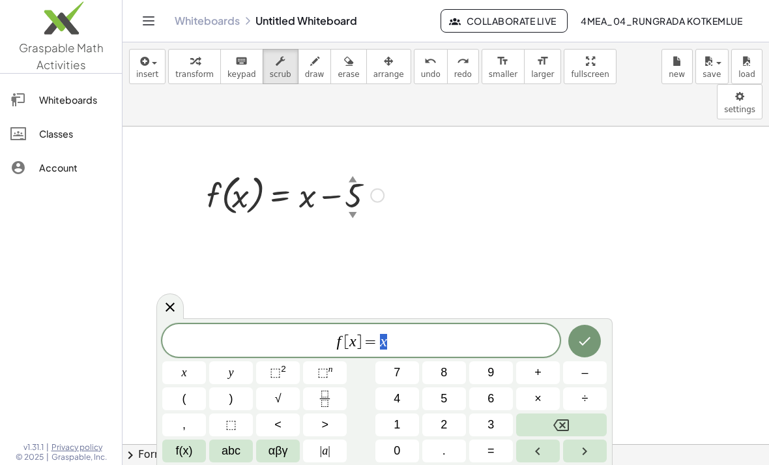
click at [165, 374] on button "x" at bounding box center [184, 372] width 44 height 23
click at [587, 371] on span "–" at bounding box center [585, 373] width 7 height 18
click at [447, 396] on span "5" at bounding box center [444, 399] width 7 height 18
click at [586, 350] on button "Done" at bounding box center [585, 341] width 33 height 33
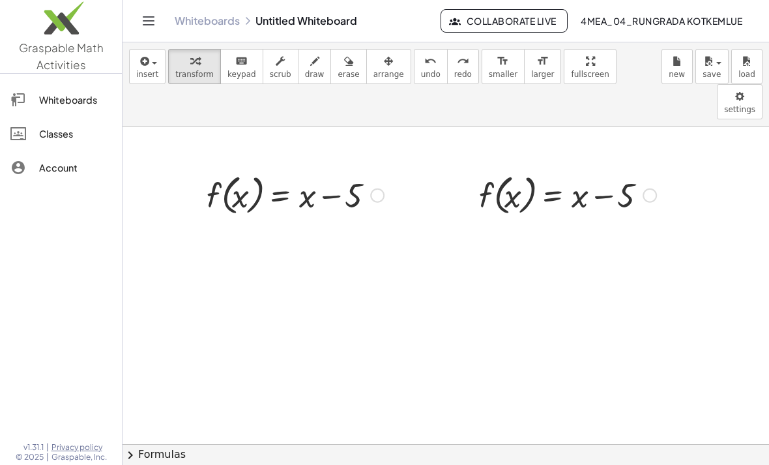
click at [145, 49] on button "insert" at bounding box center [147, 66] width 37 height 35
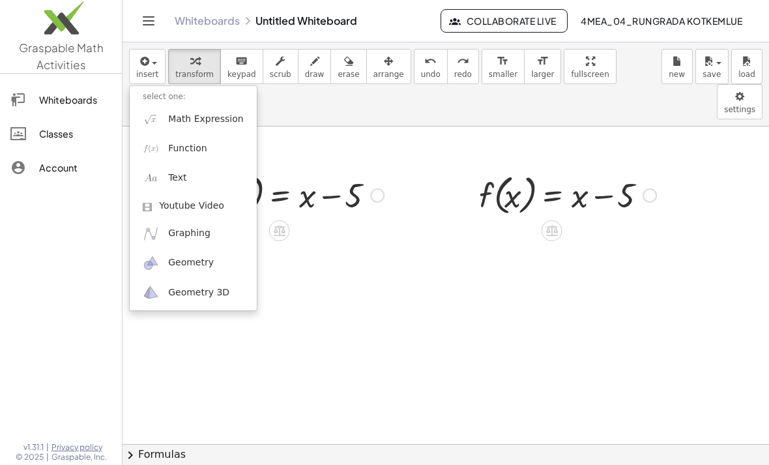
click at [230, 104] on link "Math Expression" at bounding box center [193, 118] width 127 height 29
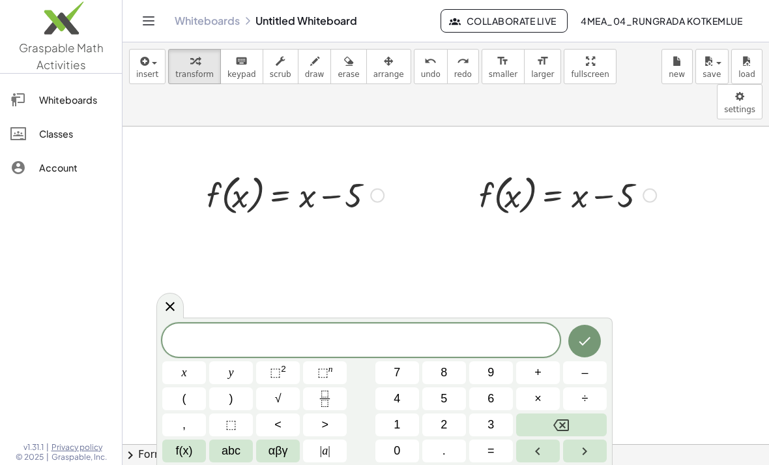
click at [184, 377] on span "x" at bounding box center [184, 373] width 5 height 18
click at [594, 371] on button "–" at bounding box center [585, 372] width 44 height 23
click at [571, 427] on button "Backspace" at bounding box center [561, 424] width 91 height 23
click at [496, 453] on button "=" at bounding box center [492, 451] width 44 height 23
click at [441, 421] on span "2" at bounding box center [444, 425] width 7 height 18
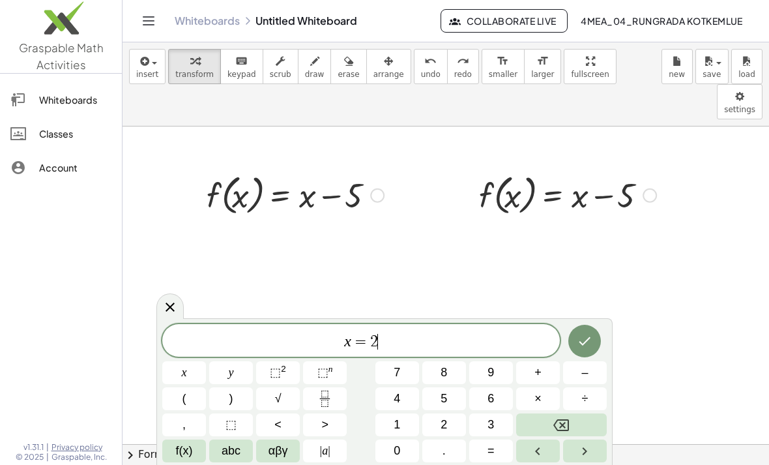
click at [584, 338] on icon "Done" at bounding box center [585, 341] width 16 height 16
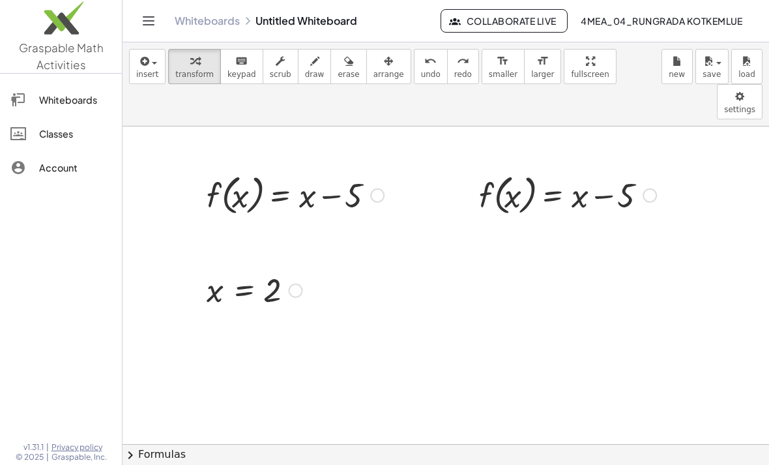
click at [143, 49] on button "insert" at bounding box center [147, 66] width 37 height 35
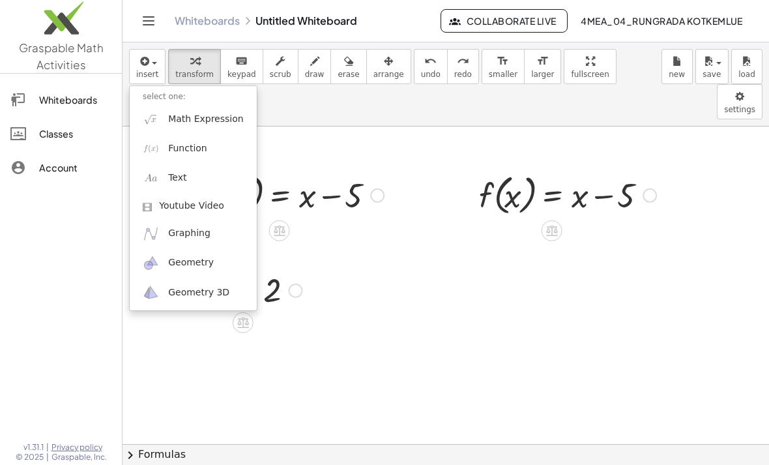
click at [207, 113] on span "Math Expression" at bounding box center [205, 119] width 75 height 13
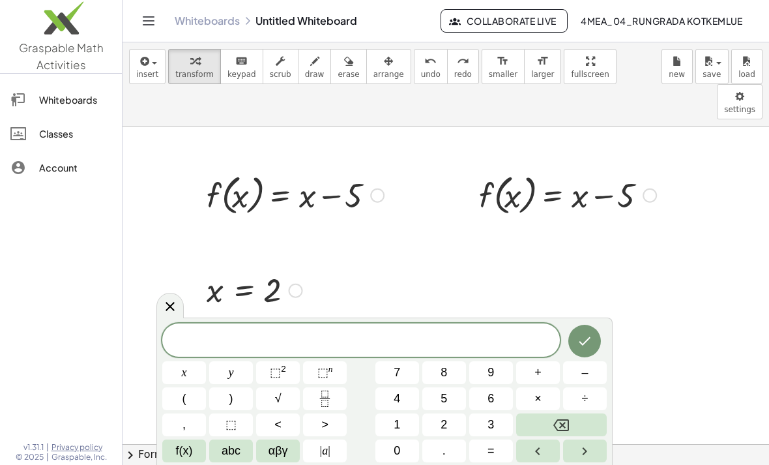
click at [497, 449] on button "=" at bounding box center [492, 451] width 44 height 23
click at [455, 381] on button "8" at bounding box center [445, 372] width 44 height 23
click at [568, 426] on icon "Backspace" at bounding box center [562, 425] width 16 height 16
click at [567, 426] on icon "Backspace" at bounding box center [562, 425] width 16 height 16
click at [186, 369] on span "x" at bounding box center [184, 373] width 5 height 18
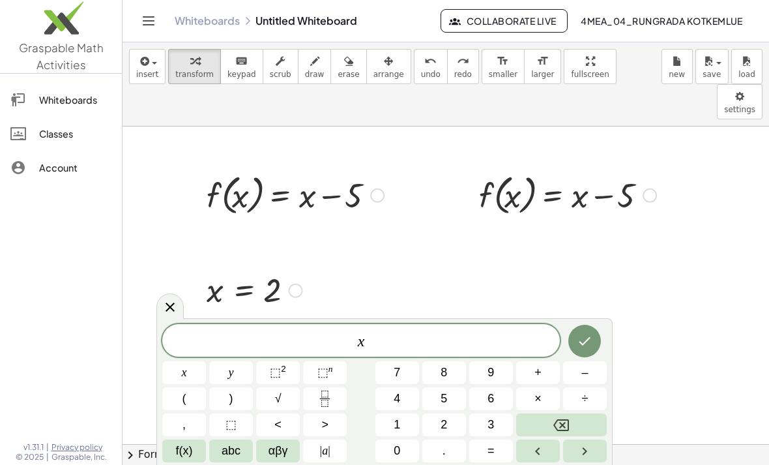
click at [498, 453] on button "=" at bounding box center [492, 451] width 44 height 23
click at [463, 373] on button "8" at bounding box center [445, 372] width 44 height 23
click at [584, 335] on icon "Done" at bounding box center [585, 341] width 16 height 16
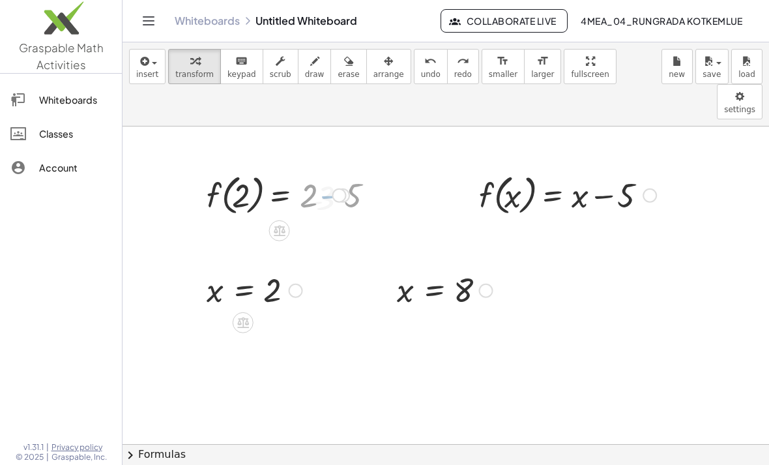
click at [273, 224] on icon at bounding box center [280, 231] width 14 height 14
click at [276, 224] on icon at bounding box center [280, 231] width 14 height 14
click at [276, 222] on span "×" at bounding box center [280, 231] width 8 height 19
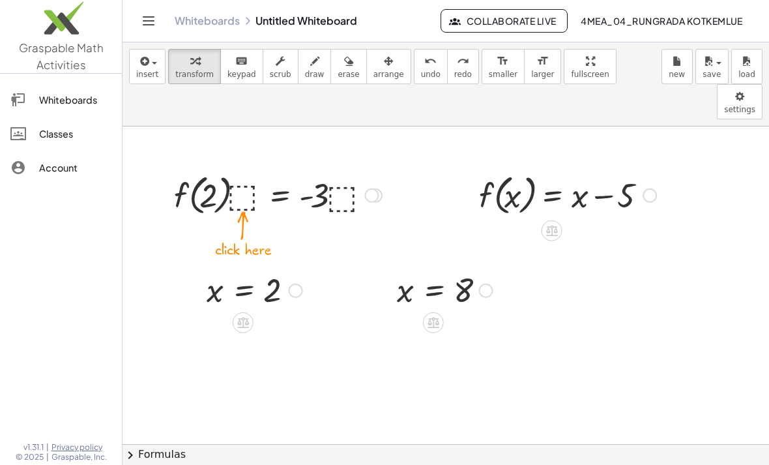
click at [421, 70] on span "undo" at bounding box center [431, 74] width 20 height 9
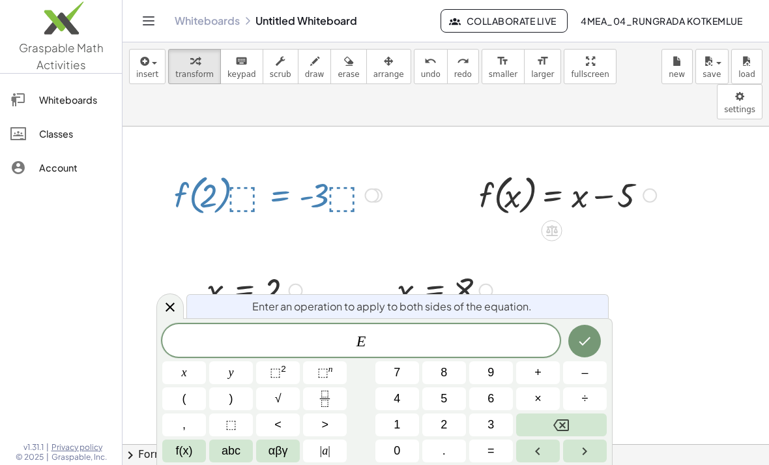
click at [170, 316] on div at bounding box center [170, 305] width 27 height 25
